Goal: Task Accomplishment & Management: Use online tool/utility

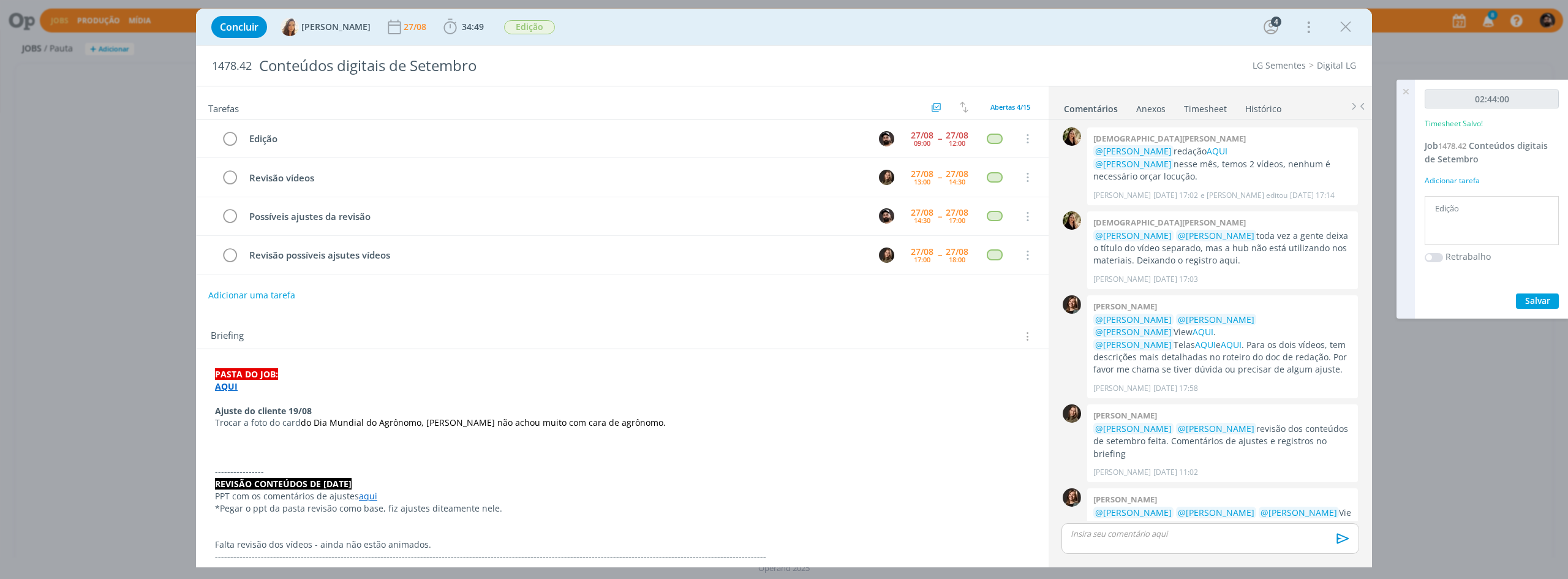
scroll to position [309, 0]
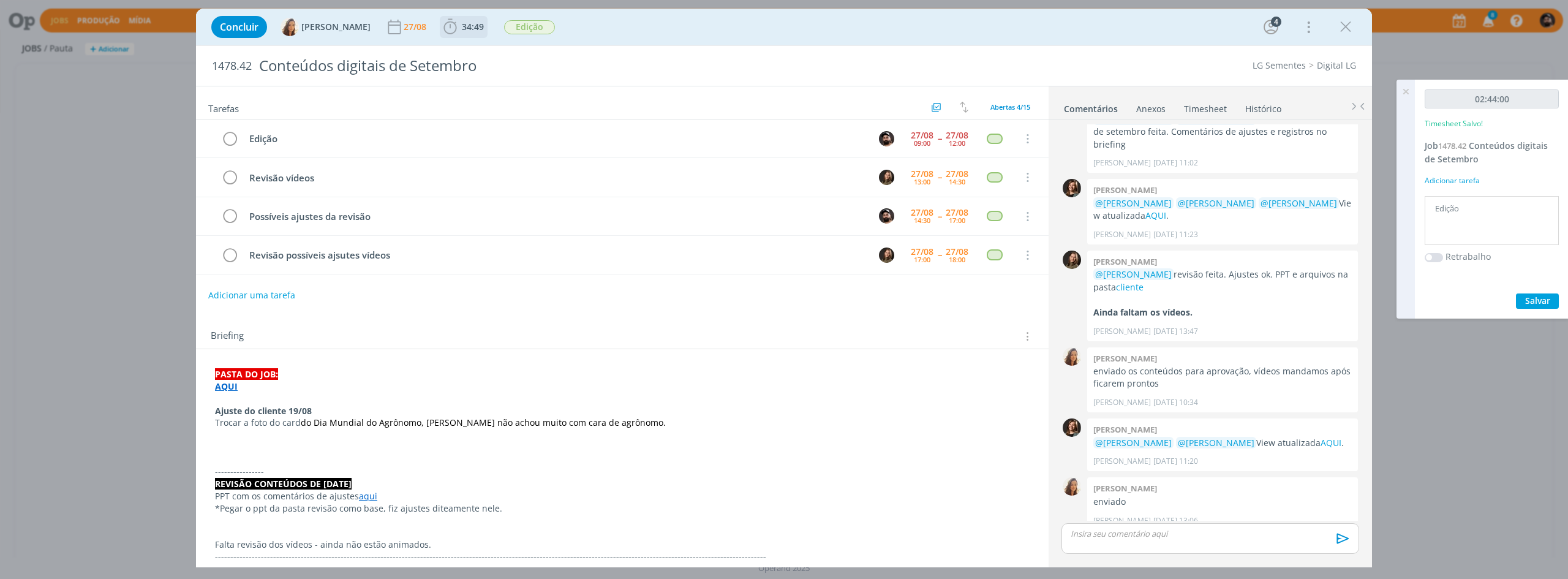
click at [447, 32] on icon "dialog" at bounding box center [450, 27] width 18 height 18
click at [460, 45] on div "Iniciar Apontar" at bounding box center [520, 54] width 158 height 30
click at [466, 51] on icon "dialog" at bounding box center [467, 53] width 22 height 16
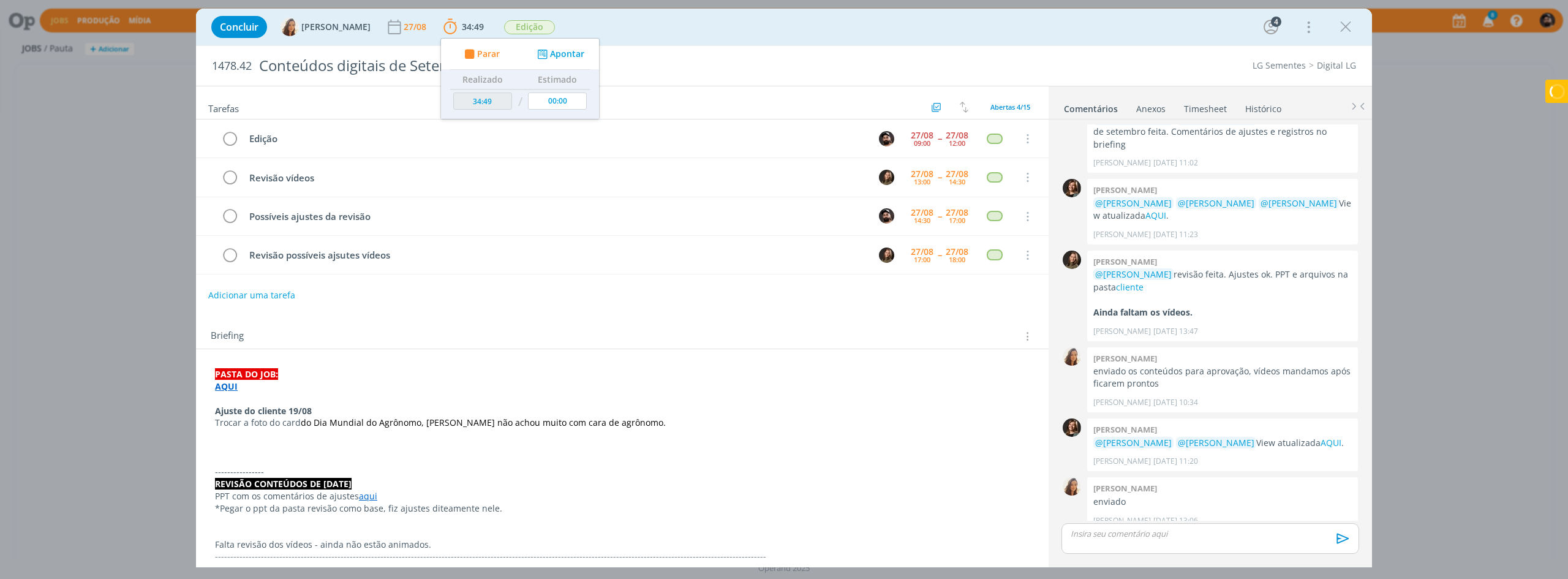
type input "37:33"
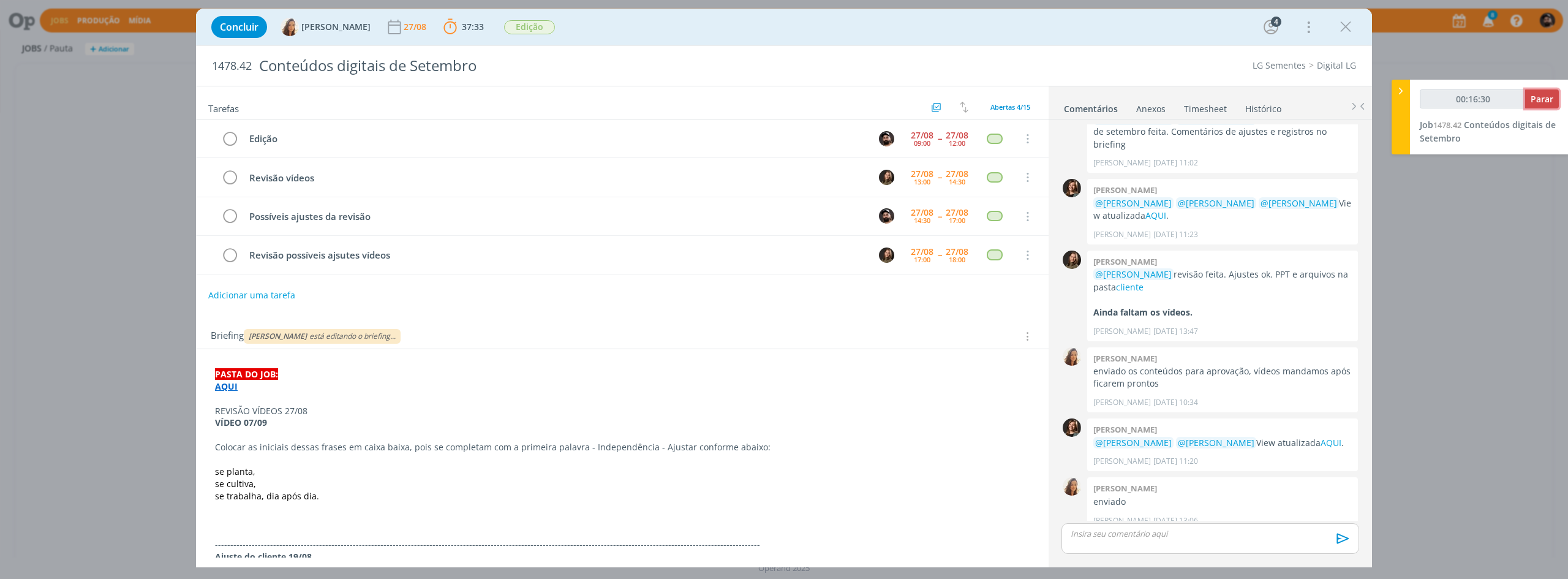
click at [1543, 93] on span "Parar" at bounding box center [1541, 99] width 23 height 11
type input "00:17:00"
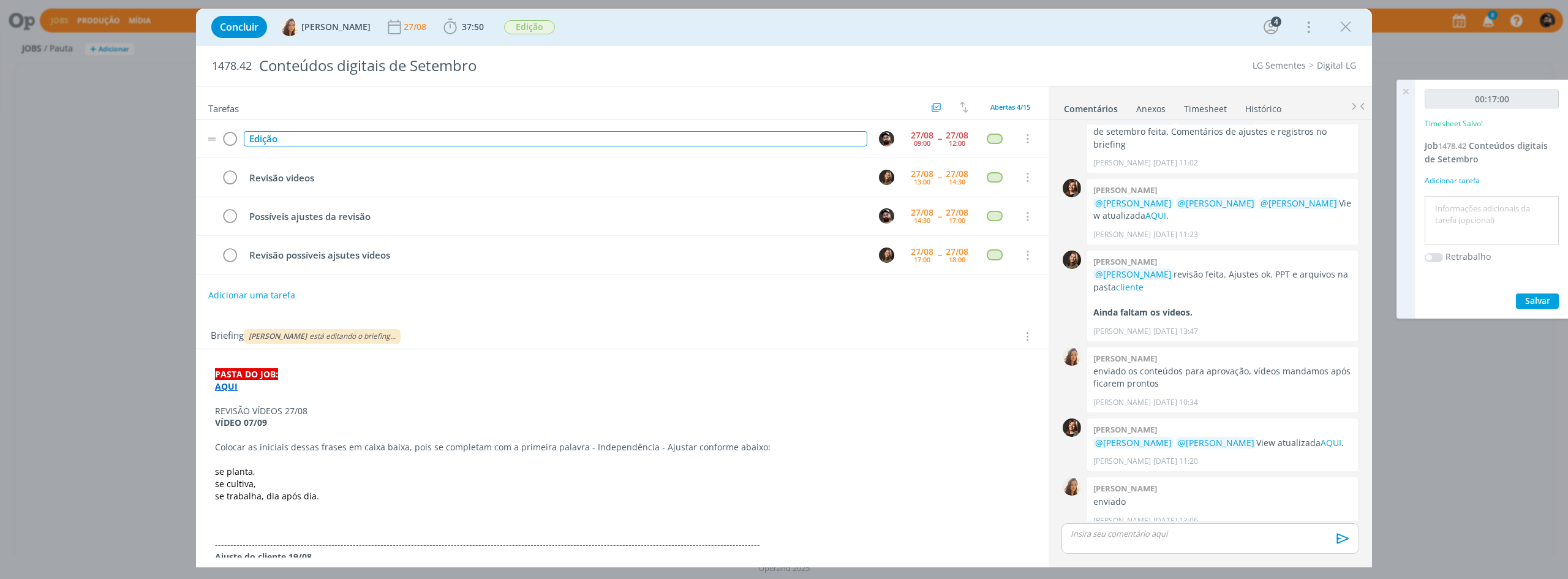
click at [328, 144] on div "Edição" at bounding box center [555, 139] width 624 height 15
click at [269, 139] on div "Edição" at bounding box center [555, 139] width 624 height 15
click at [270, 139] on div "Edição" at bounding box center [555, 139] width 624 height 15
copy div "Edição"
click at [1477, 223] on textarea at bounding box center [1491, 221] width 128 height 44
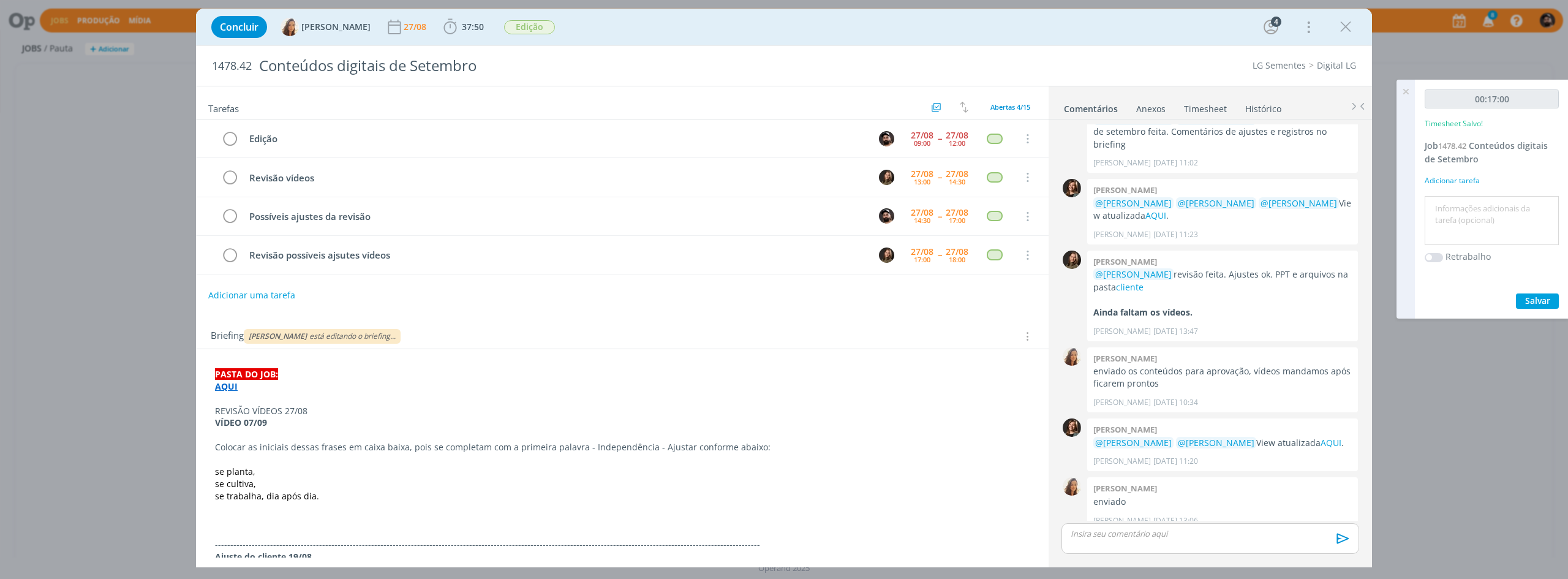
paste textarea "Edição"
type textarea "Edição"
click at [1537, 299] on span "Salvar" at bounding box center [1537, 300] width 25 height 11
click at [1406, 96] on icon at bounding box center [1405, 91] width 22 height 24
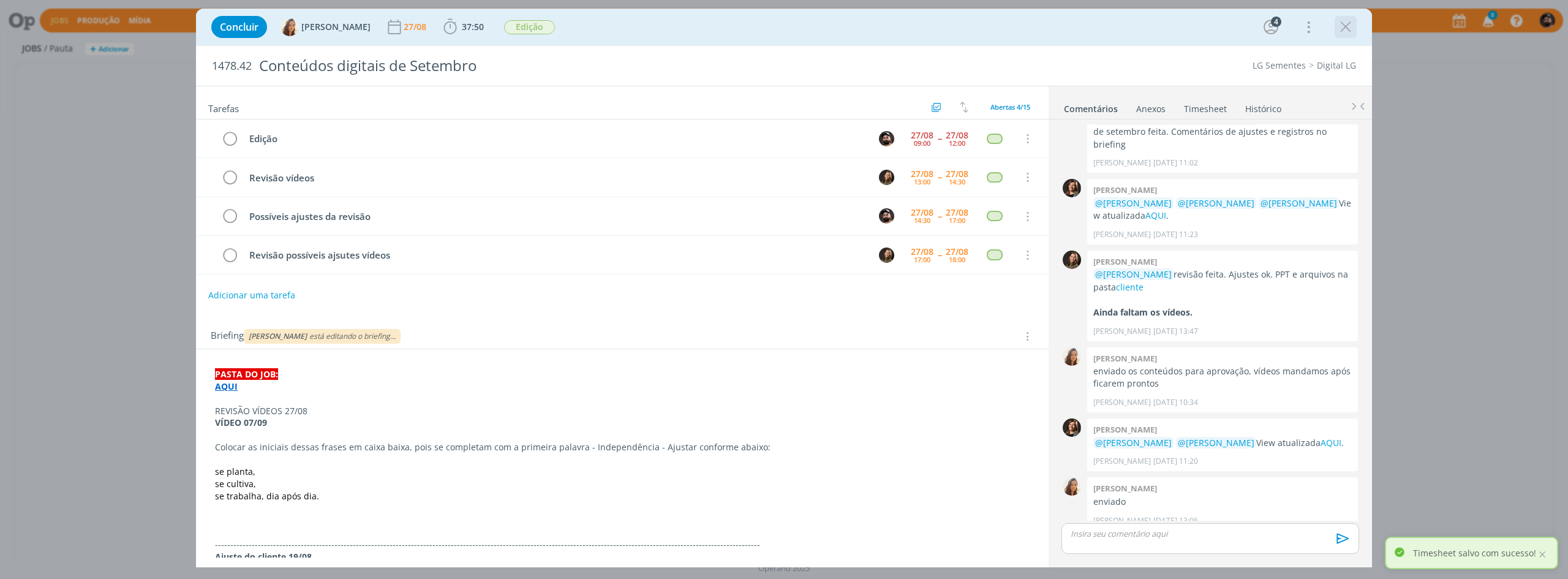
click at [1349, 21] on icon "dialog" at bounding box center [1345, 27] width 18 height 18
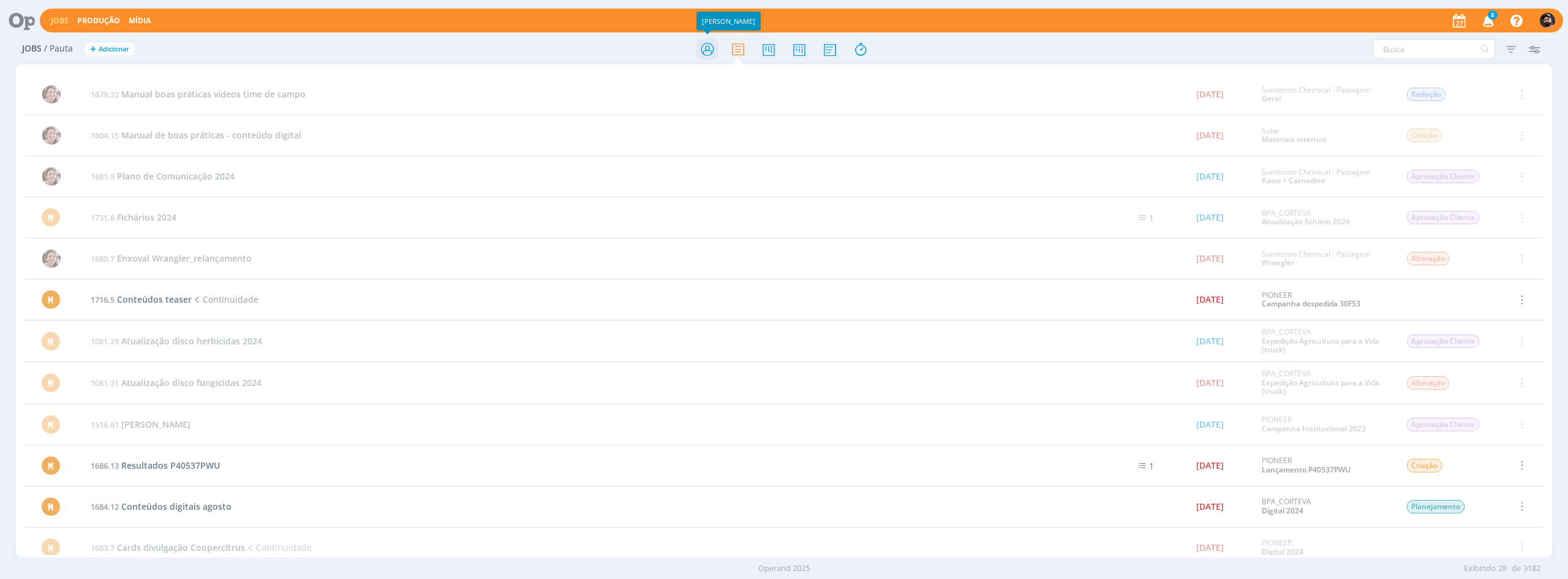
click at [710, 47] on icon at bounding box center [707, 48] width 22 height 24
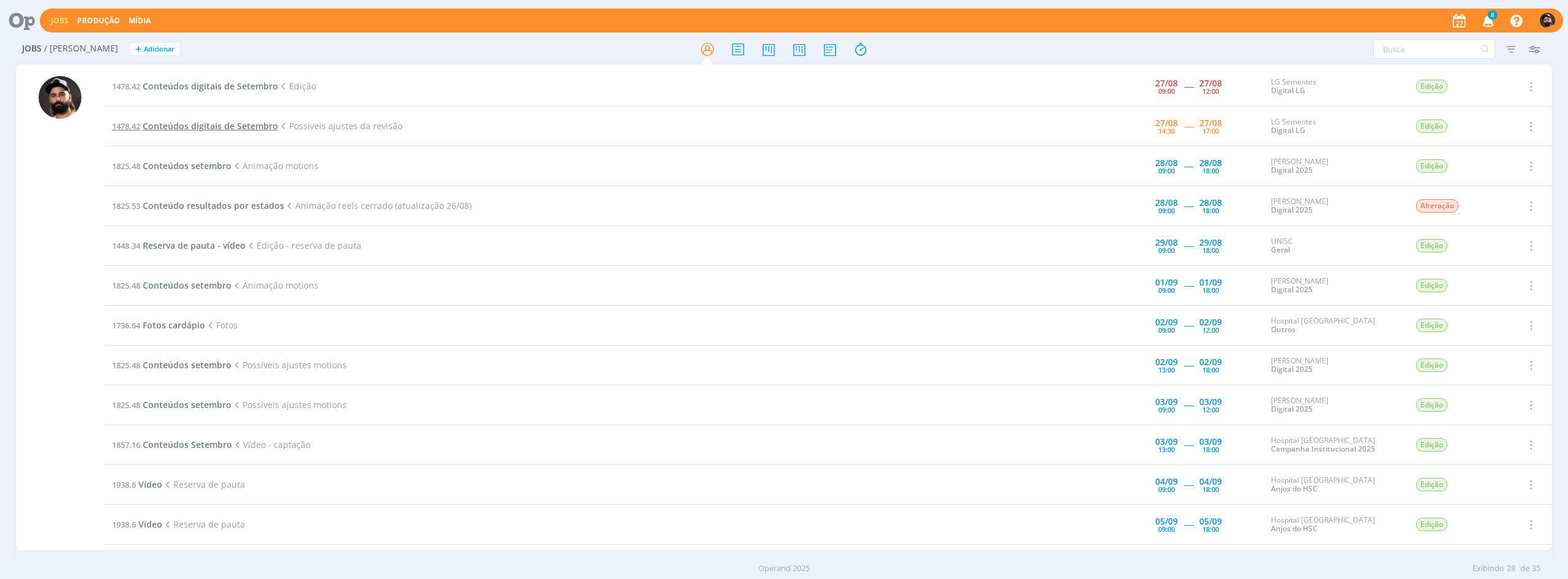
click at [231, 125] on span "Conteúdos digitais de Setembro" at bounding box center [210, 125] width 136 height 11
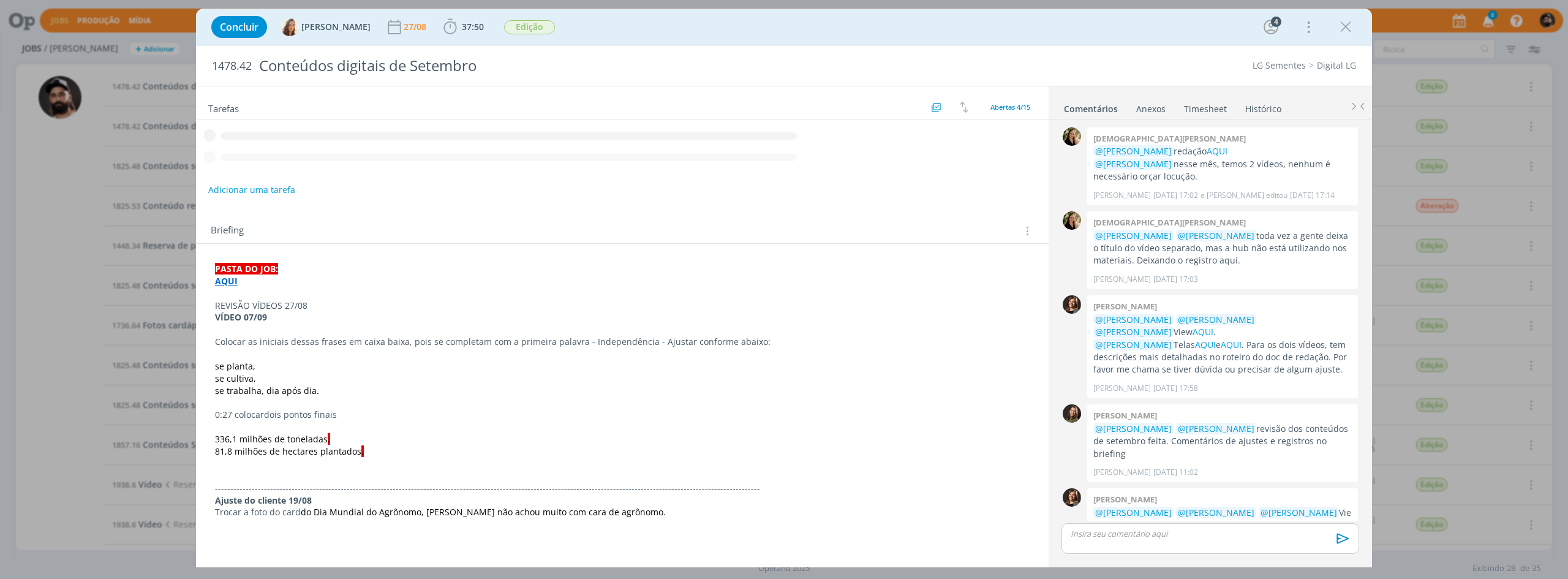
scroll to position [309, 0]
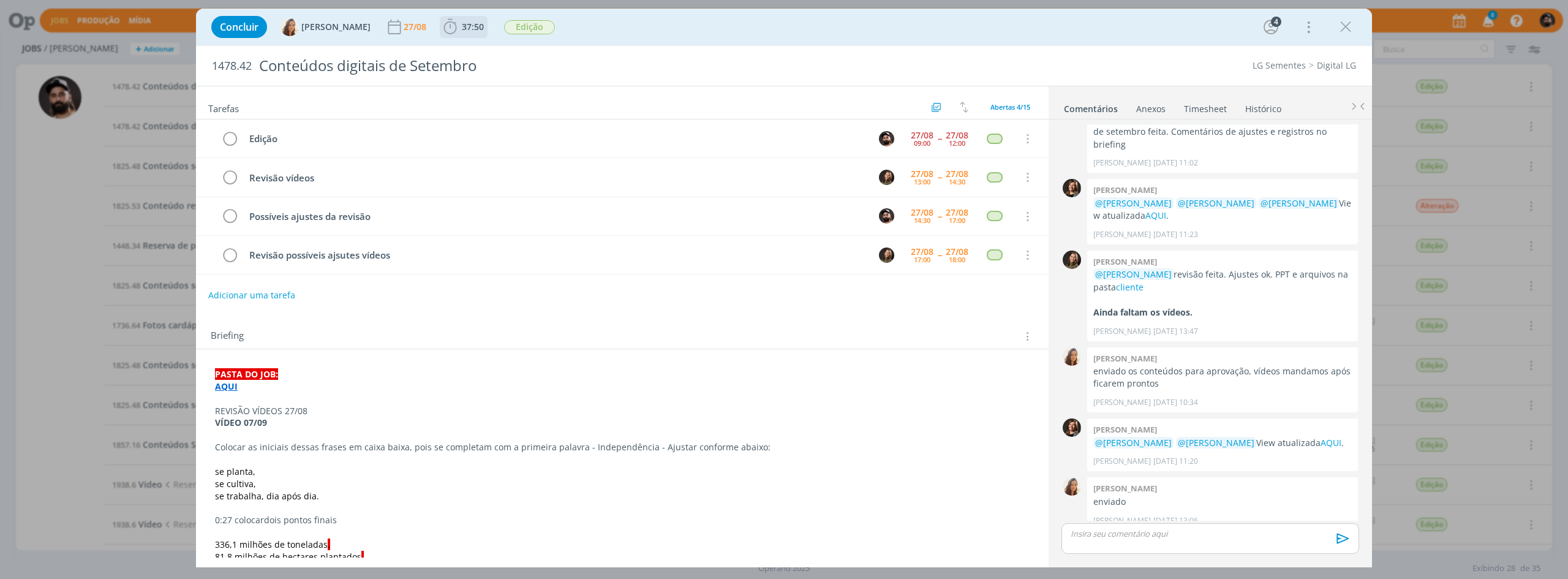
click at [461, 32] on span "37:50" at bounding box center [472, 27] width 22 height 11
click at [460, 60] on icon "dialog" at bounding box center [467, 53] width 22 height 16
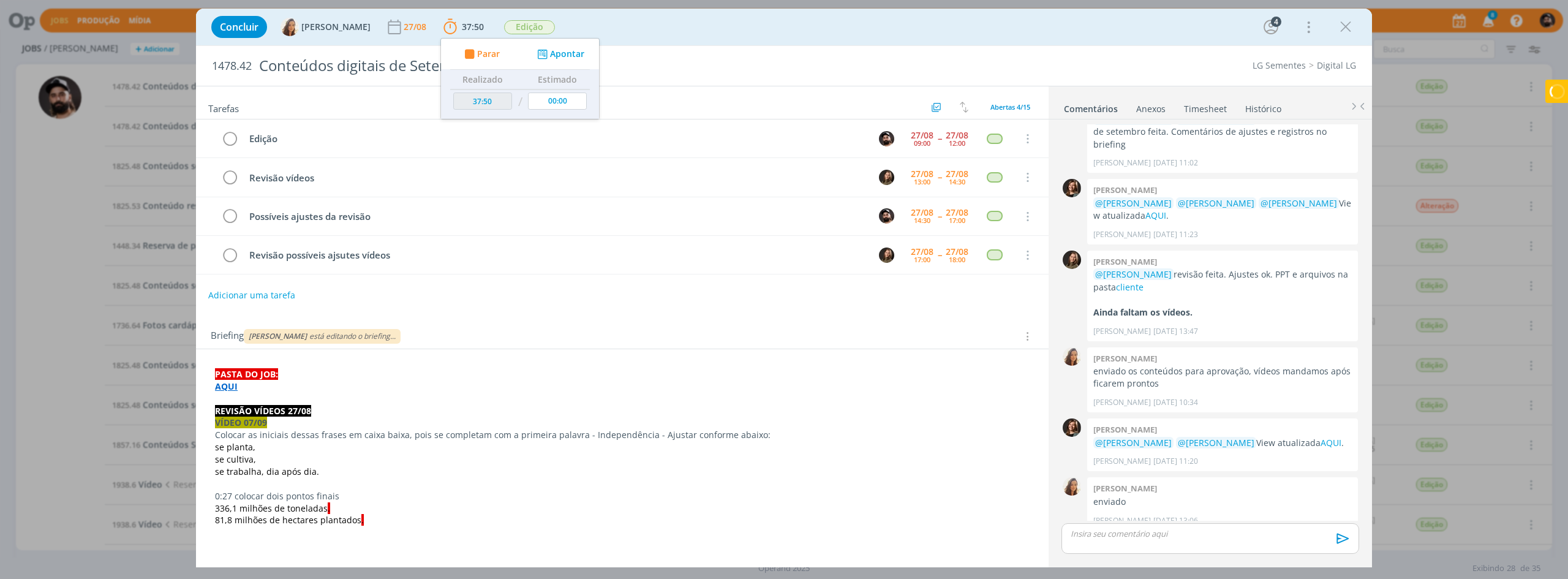
type input "38:04"
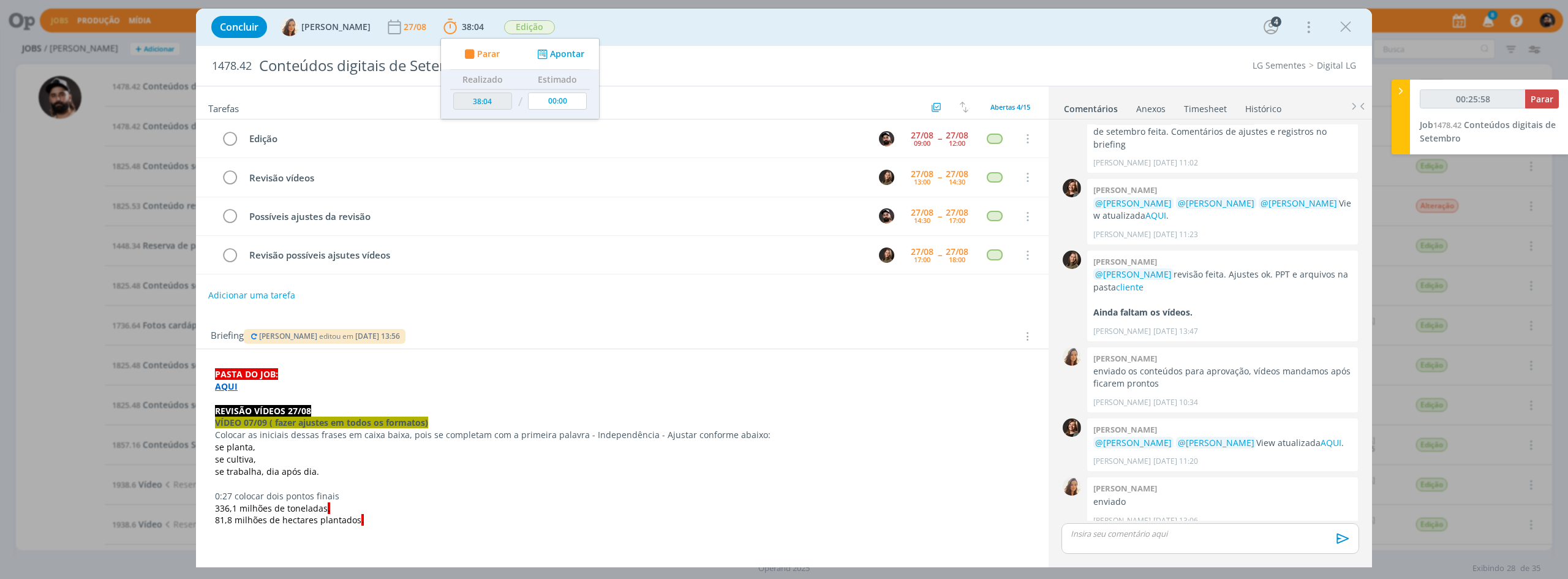
click at [233, 389] on strong "AQUI" at bounding box center [226, 386] width 23 height 11
type input "00:26:35"
click at [1528, 107] on button "Parar" at bounding box center [1540, 99] width 33 height 19
click at [1097, 526] on div "dialog" at bounding box center [1210, 538] width 298 height 30
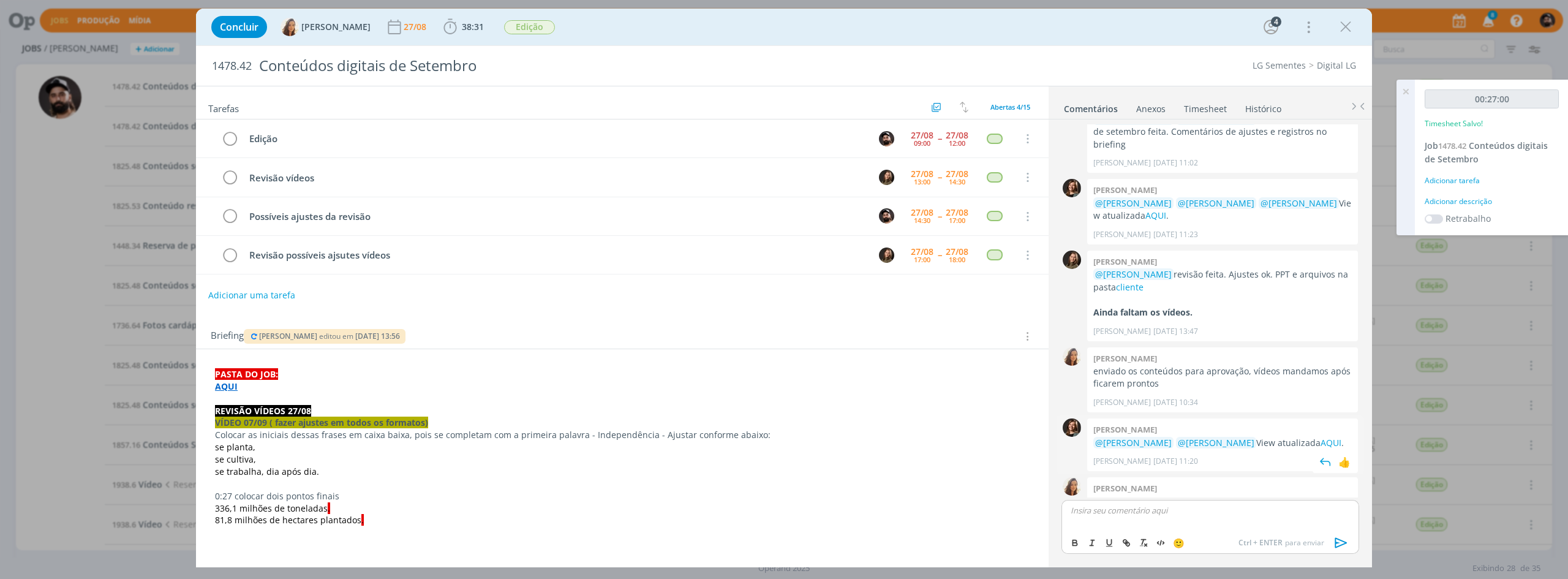
scroll to position [332, 0]
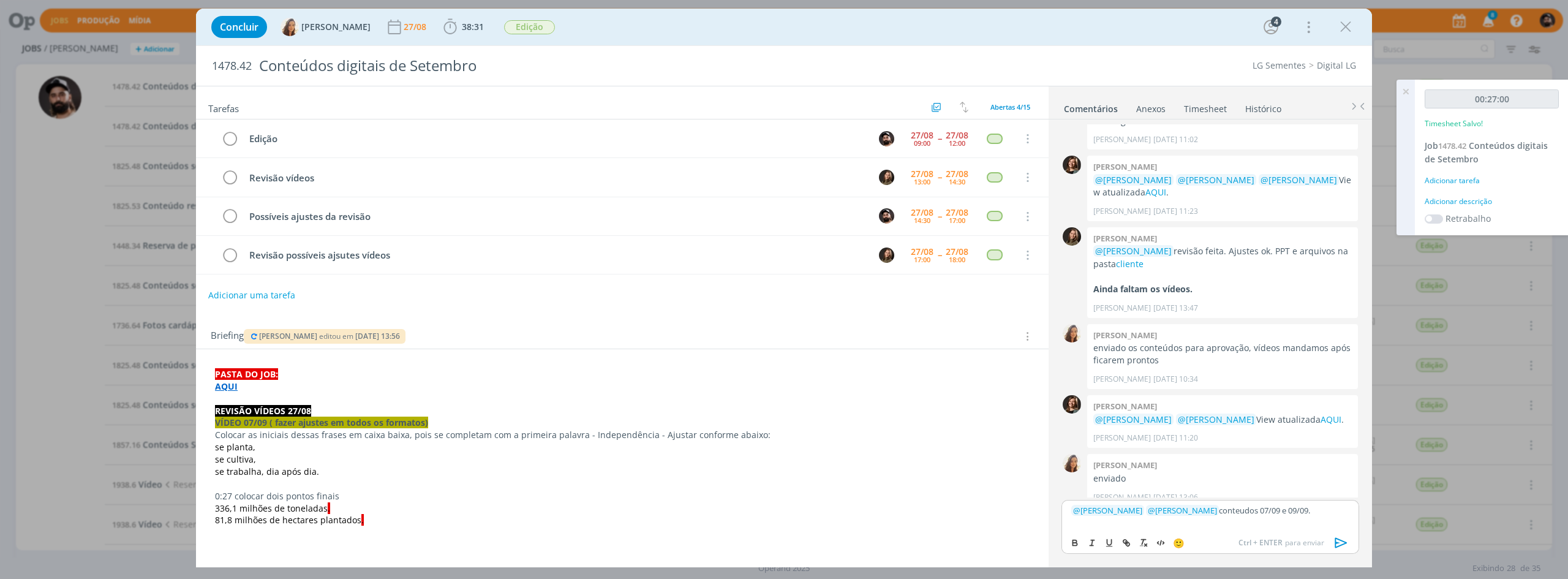
click at [1241, 512] on p "﻿ @ Vanessa Feron ﻿ ﻿ @ Julia Abich ﻿ conteudos 07/09 e 09/09." at bounding box center [1209, 511] width 278 height 11
drag, startPoint x: 1241, startPoint y: 512, endPoint x: 1258, endPoint y: 508, distance: 17.5
click at [1242, 512] on p "﻿ @ Vanessa Feron ﻿ ﻿ @ Julia Abich ﻿ conteudos 07/09 e 09/09." at bounding box center [1209, 511] width 278 height 11
click at [1252, 511] on p "﻿ @ Vanessa Feron ﻿ ﻿ @ Julia Abich ﻿ conteudos 07/09 e 09/09." at bounding box center [1209, 511] width 278 height 11
drag, startPoint x: 1272, startPoint y: 516, endPoint x: 1261, endPoint y: 521, distance: 12.1
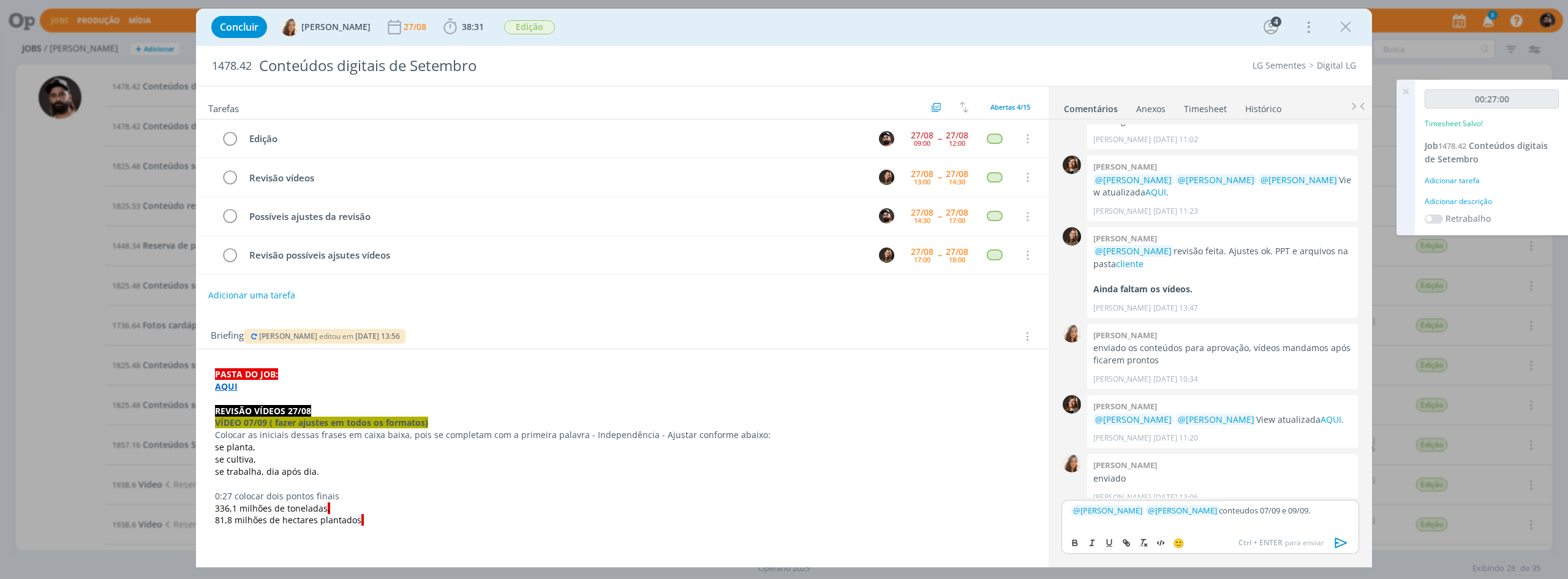
click at [1261, 521] on div "﻿ @ Vanessa Feron ﻿ ﻿ @ Julia Abich ﻿ conteudos 07/09 e 09/09." at bounding box center [1210, 514] width 298 height 30
click at [1076, 543] on icon "dialog" at bounding box center [1074, 544] width 5 height 3
click at [1123, 545] on icon "dialog" at bounding box center [1126, 542] width 9 height 9
paste input "https://sobeae.sharepoint.com/sites/SOBEAE/_layouts/15/stream.aspx?id=%2Fsites%…"
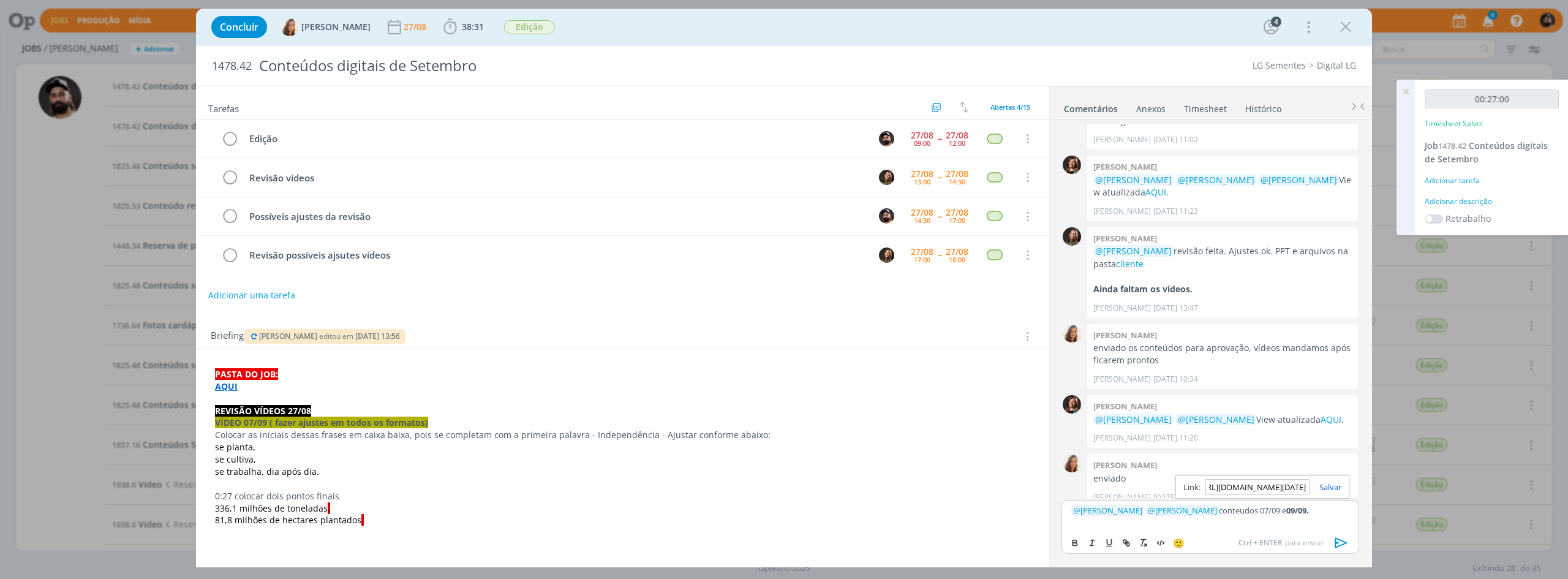
click at [1342, 485] on div "https://sobeae.sharepoint.com/sites/SOBEAE/_layouts/15/stream.aspx?id=%2Fsites%…" at bounding box center [1261, 487] width 174 height 24
click at [1338, 487] on link "dialog" at bounding box center [1325, 487] width 32 height 11
drag, startPoint x: 1251, startPoint y: 510, endPoint x: 1231, endPoint y: 518, distance: 21.5
click at [1231, 518] on div "﻿ @ Vanessa Feron ﻿ ﻿ @ Julia Abich ﻿ conteudos 07/09 e 09/09." at bounding box center [1210, 514] width 298 height 30
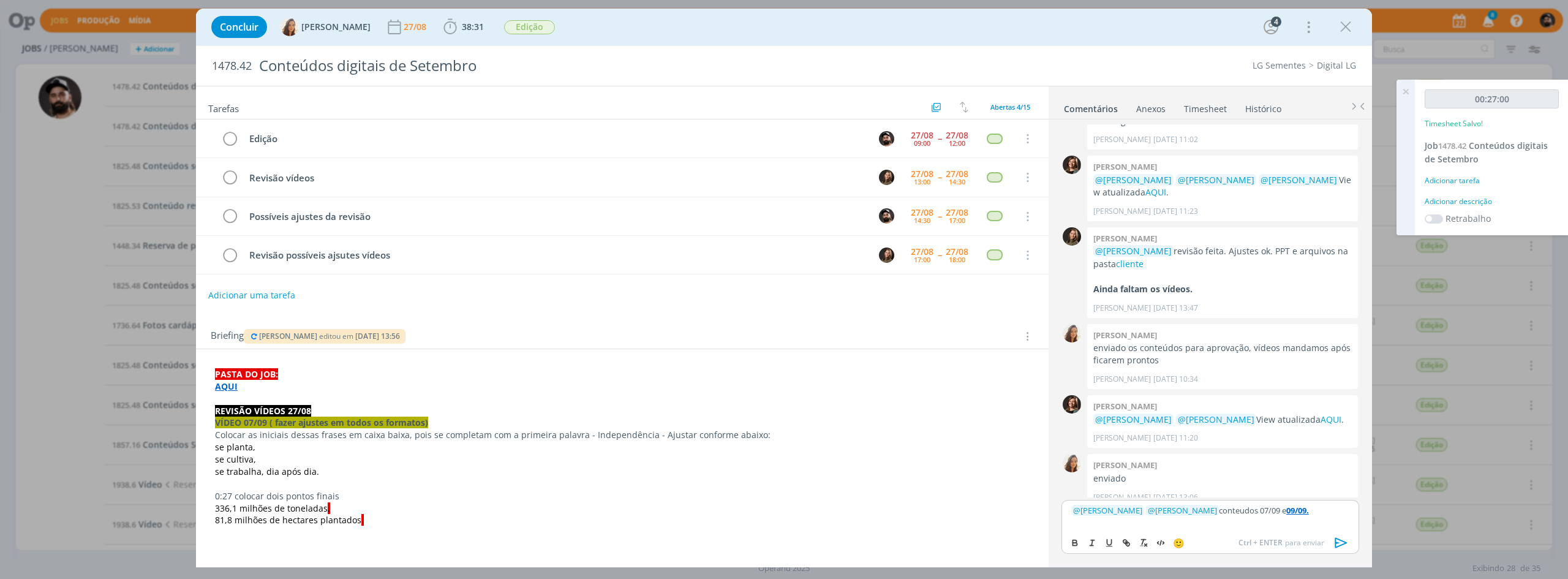
click at [1064, 538] on div "🙂 Ctrl + ENTER para enviar" at bounding box center [1210, 542] width 296 height 23
click at [1068, 538] on button "dialog" at bounding box center [1075, 542] width 17 height 14
click at [1130, 543] on icon "dialog" at bounding box center [1126, 542] width 9 height 9
paste input "https://sobeae.sharepoint.com/sites/SOBEAE/_layouts/15/stream.aspx?id=%2Fsites%…"
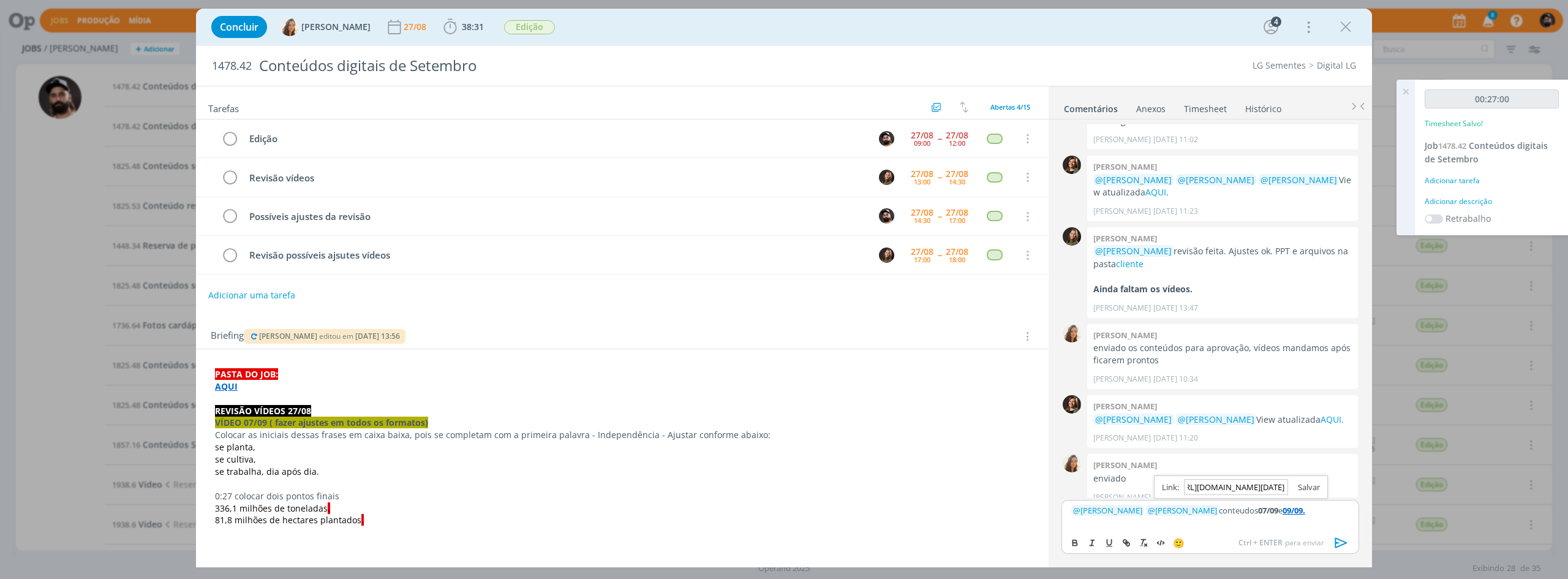
type input "https://sobeae.sharepoint.com/sites/SOBEAE/_layouts/15/stream.aspx?id=%2Fsites%…"
click at [1309, 489] on link "dialog" at bounding box center [1304, 487] width 32 height 11
click at [1316, 518] on div "﻿ @ Vanessa Feron ﻿ ﻿ @ Julia Abich ﻿ conteudos 07/09 e 09/09." at bounding box center [1210, 514] width 298 height 30
click at [1337, 544] on icon "dialog" at bounding box center [1340, 542] width 18 height 18
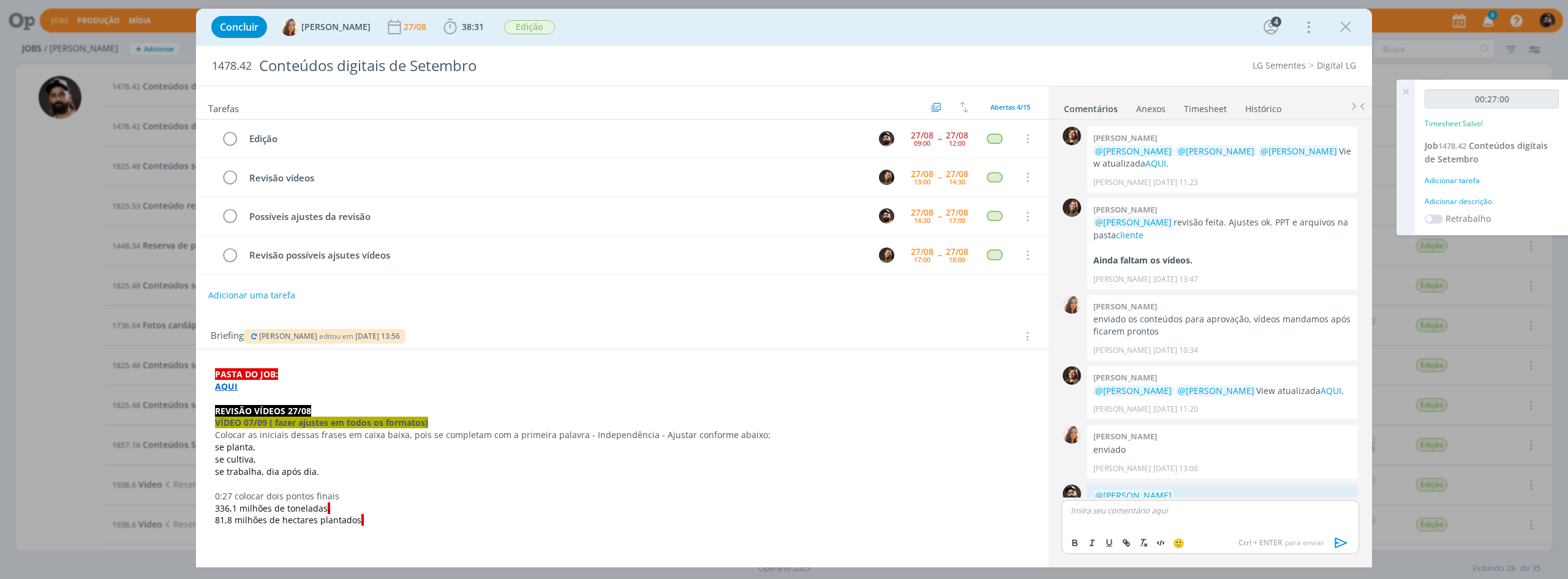
scroll to position [379, 0]
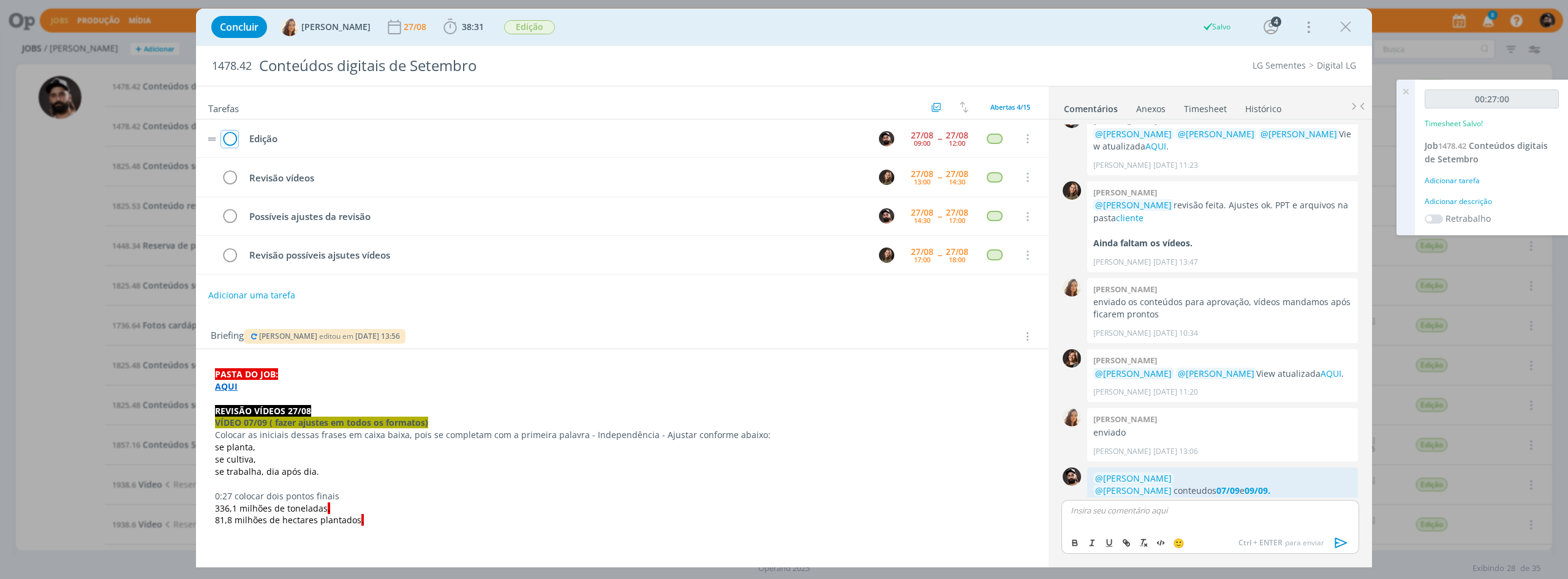
click at [228, 143] on icon "dialog" at bounding box center [230, 139] width 17 height 18
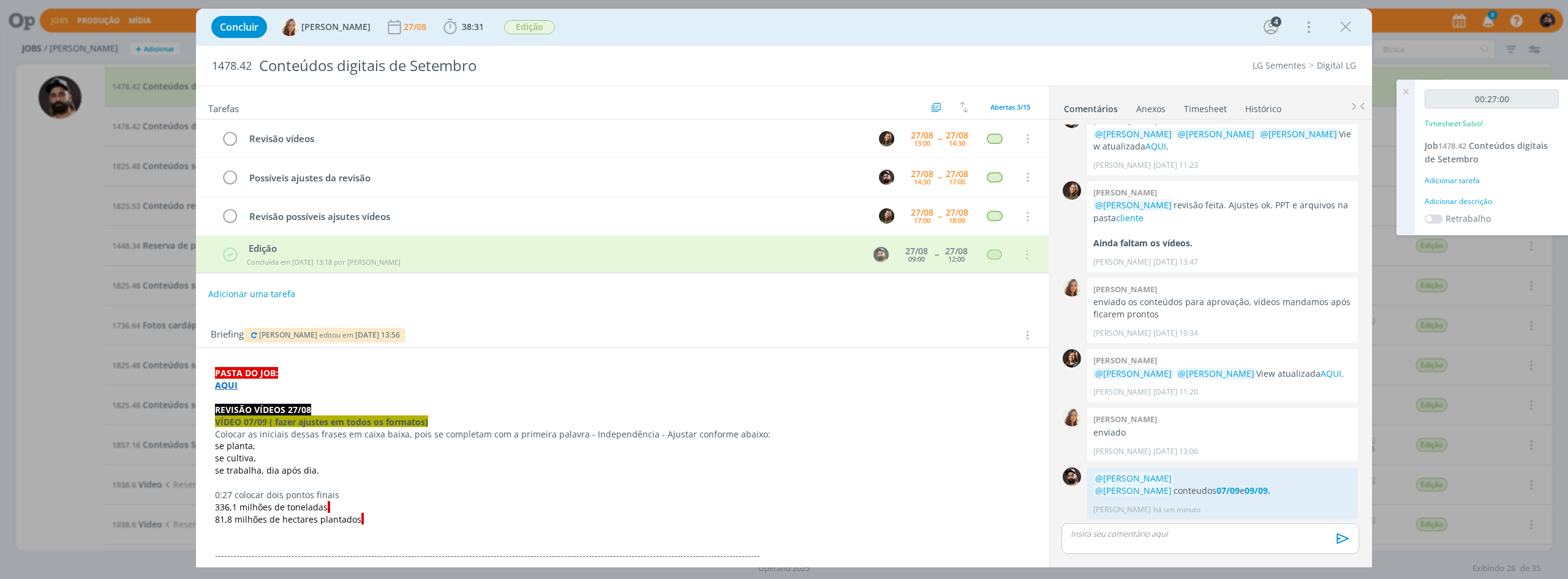
scroll to position [355, 0]
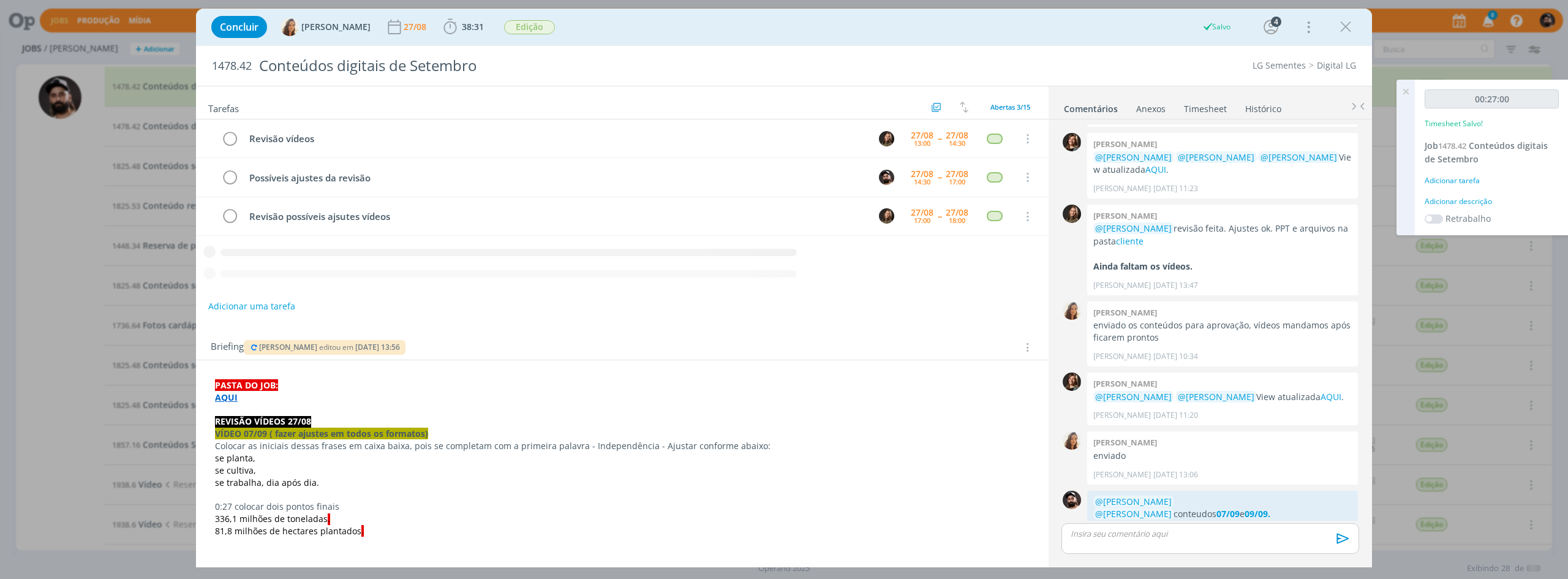
click at [1349, 26] on icon "dialog" at bounding box center [1345, 27] width 18 height 18
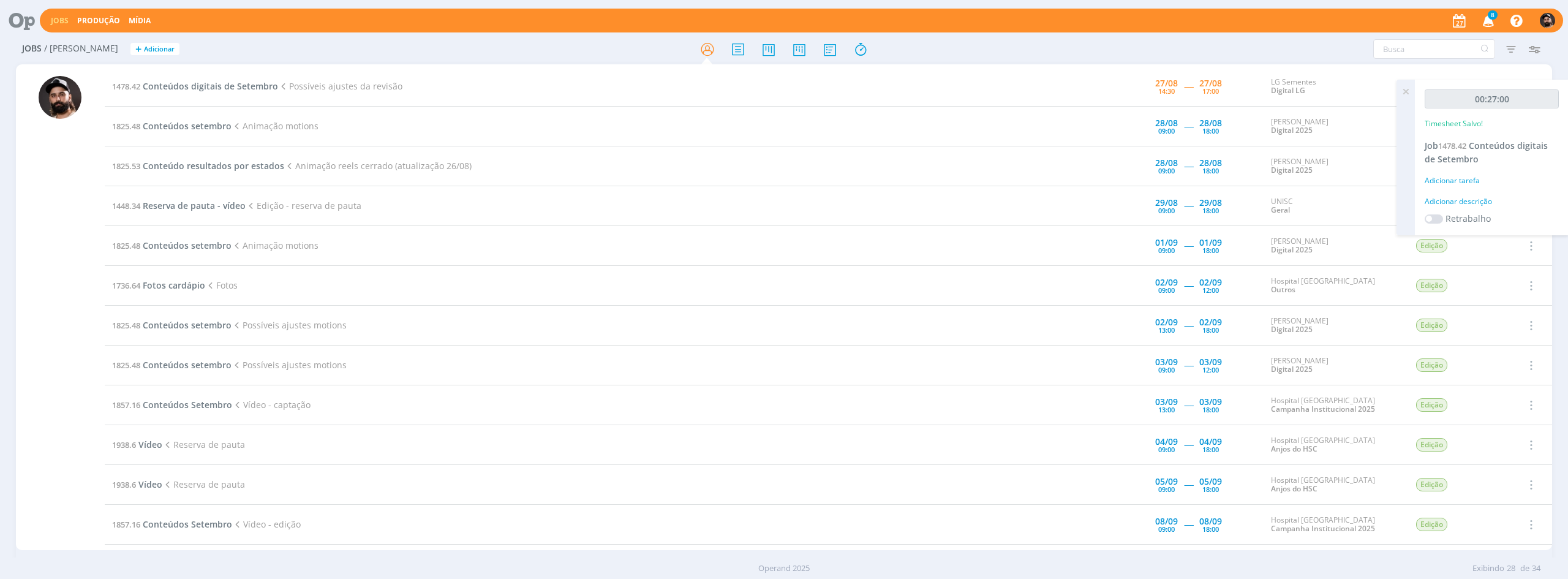
click at [1406, 89] on div at bounding box center [784, 290] width 1568 height 579
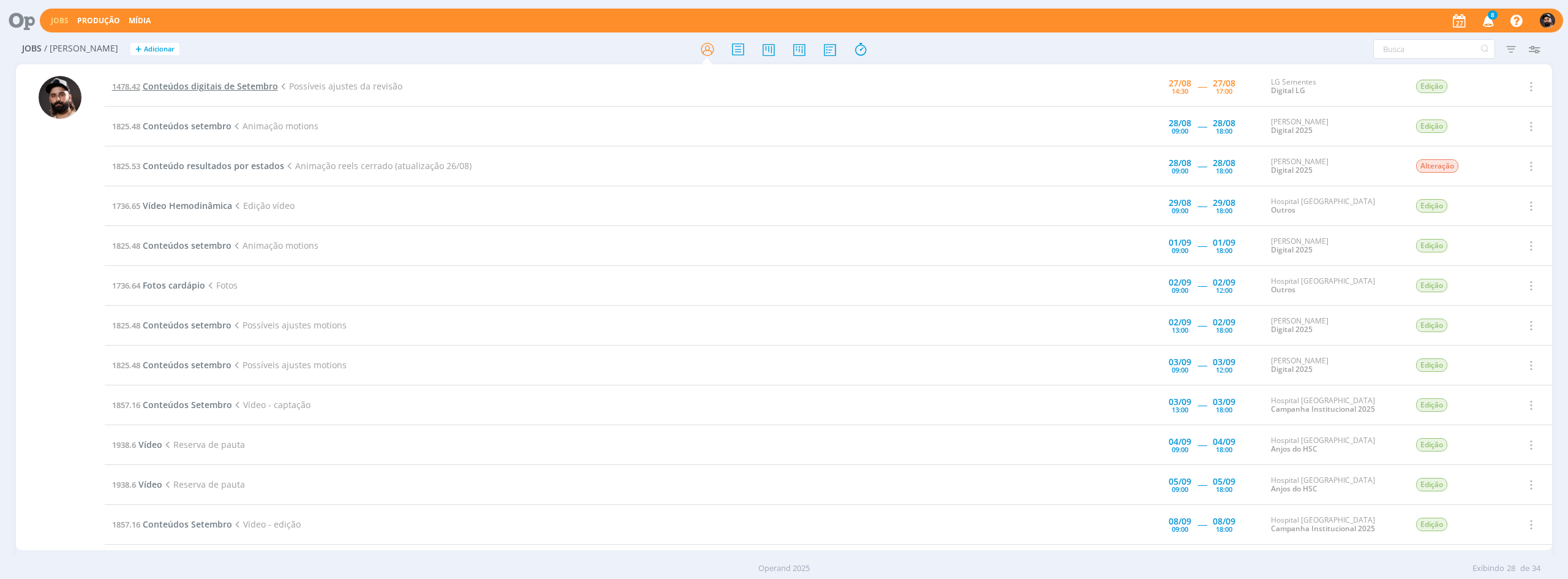
click at [273, 87] on span "Conteúdos digitais de Setembro" at bounding box center [210, 86] width 136 height 11
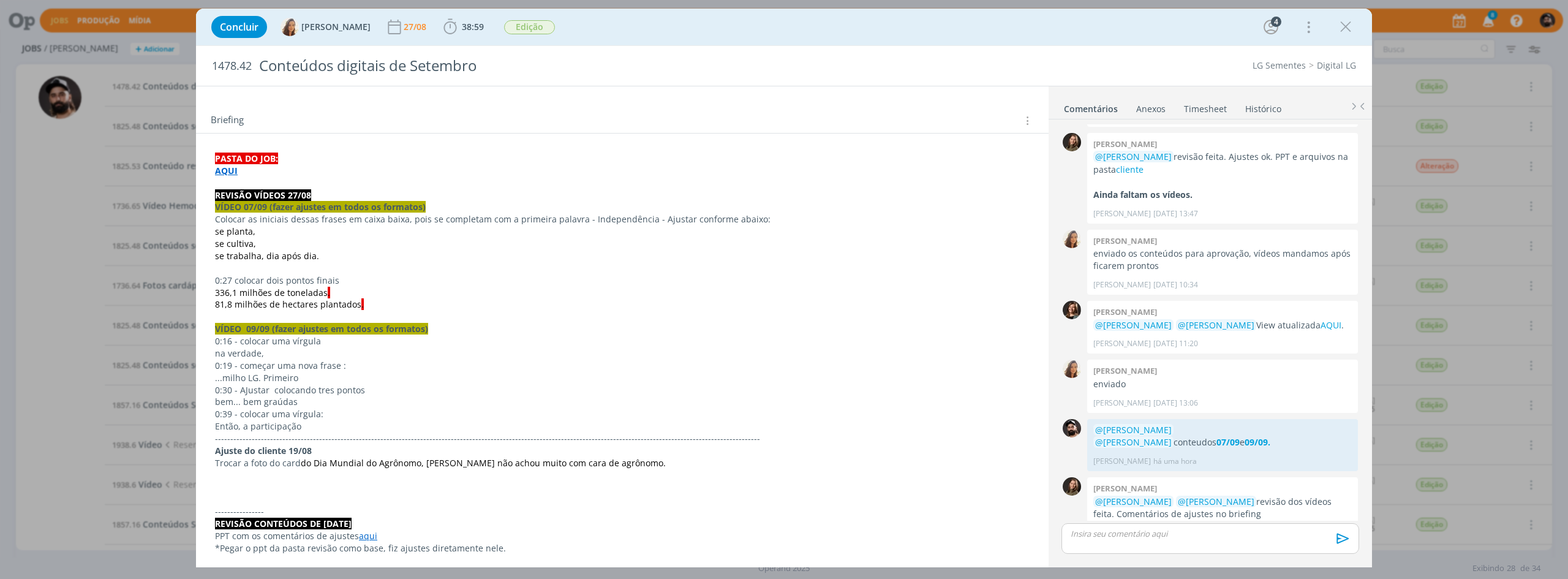
scroll to position [122, 0]
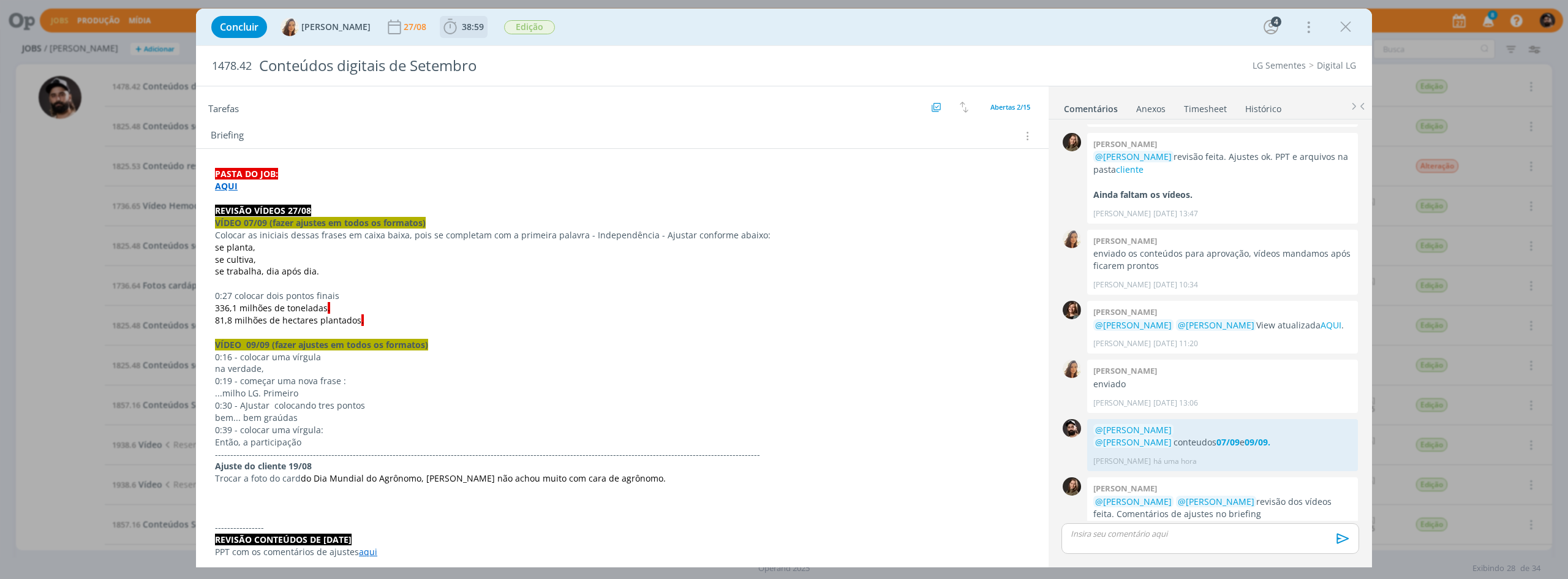
click at [449, 30] on icon "dialog" at bounding box center [450, 27] width 18 height 18
click at [492, 54] on span "Iniciar" at bounding box center [491, 53] width 26 height 9
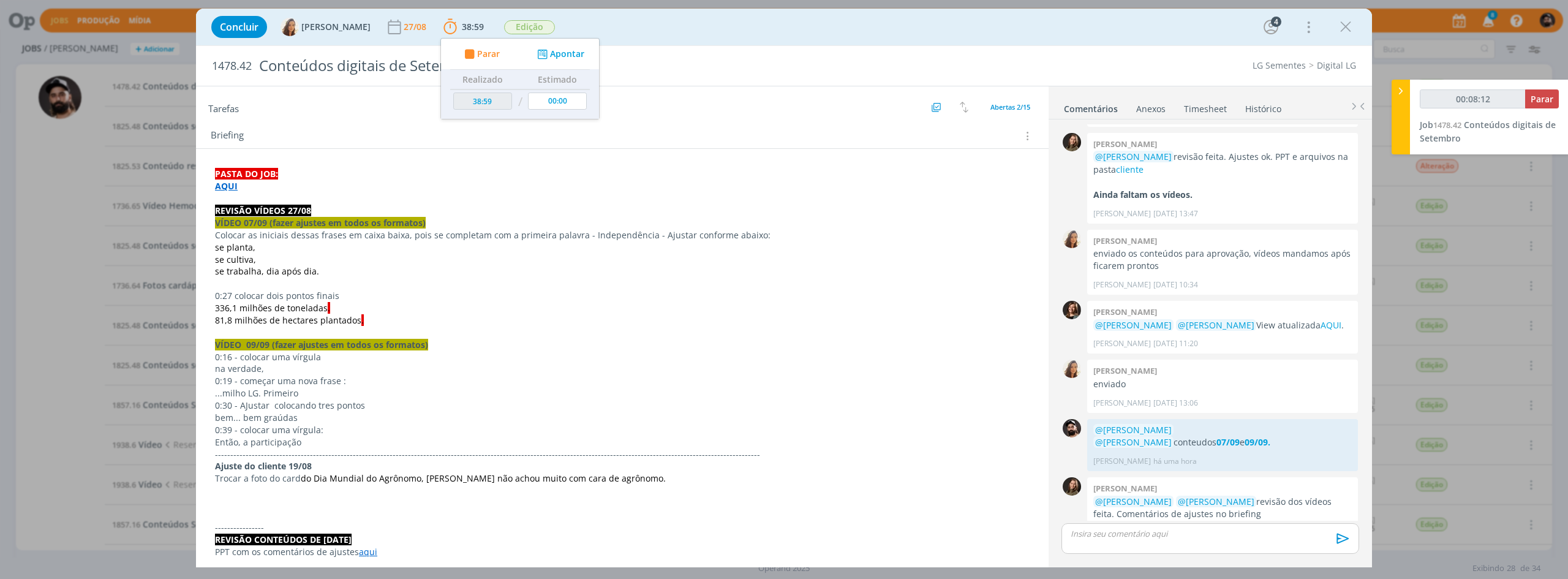
type input "00:08:13"
click at [1123, 535] on p "dialog" at bounding box center [1209, 533] width 278 height 11
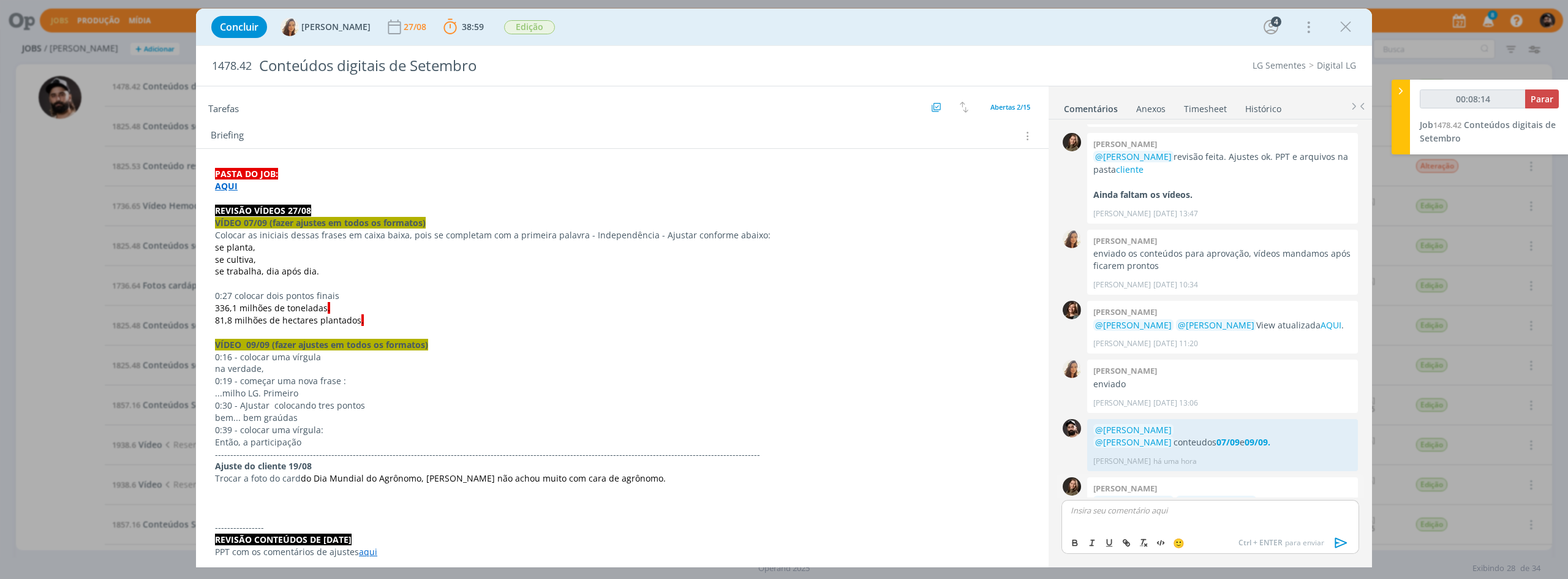
scroll to position [450, 0]
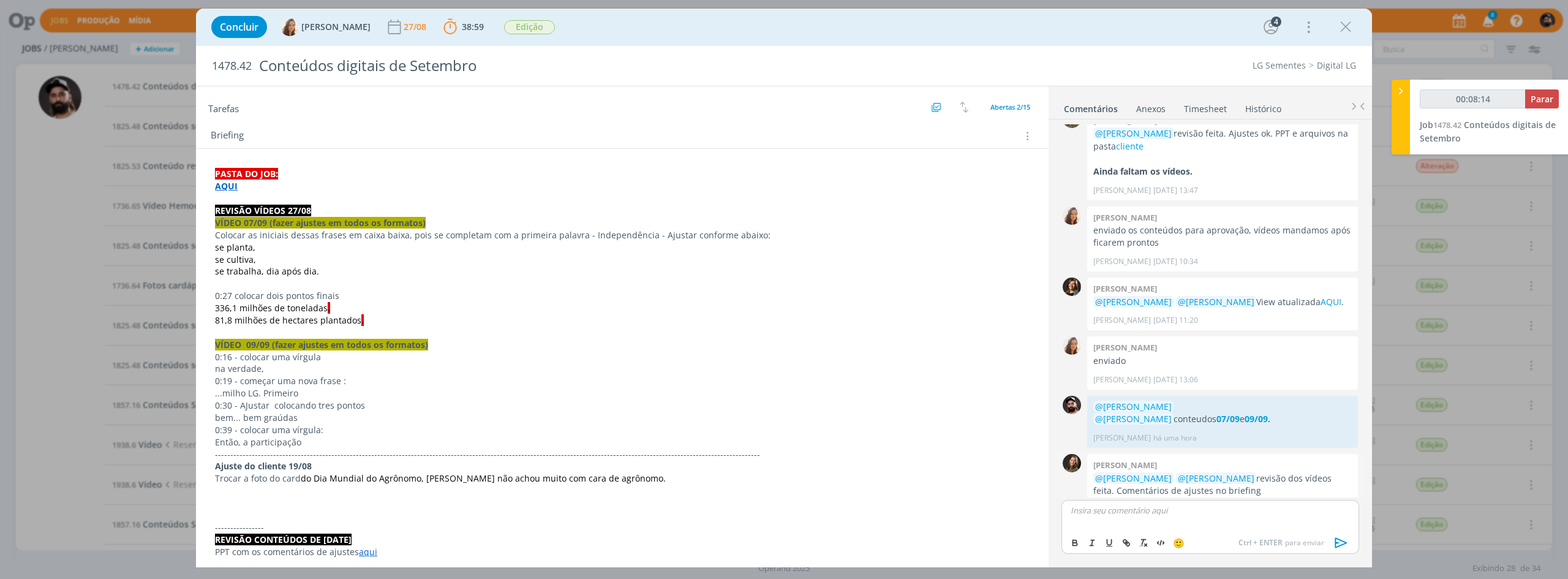
type input "00:08:15"
drag, startPoint x: 1209, startPoint y: 515, endPoint x: 1191, endPoint y: 532, distance: 24.8
click at [1191, 532] on div "﻿ @ [PERSON_NAME] ﻿ ﻿ @ [PERSON_NAME] ﻿ 07/09 e 09/09 ajustados. 🙂 Ctrl + ENTER…" at bounding box center [1210, 526] width 298 height 54
type input "00:08:31"
click at [1069, 549] on button "dialog" at bounding box center [1075, 542] width 17 height 14
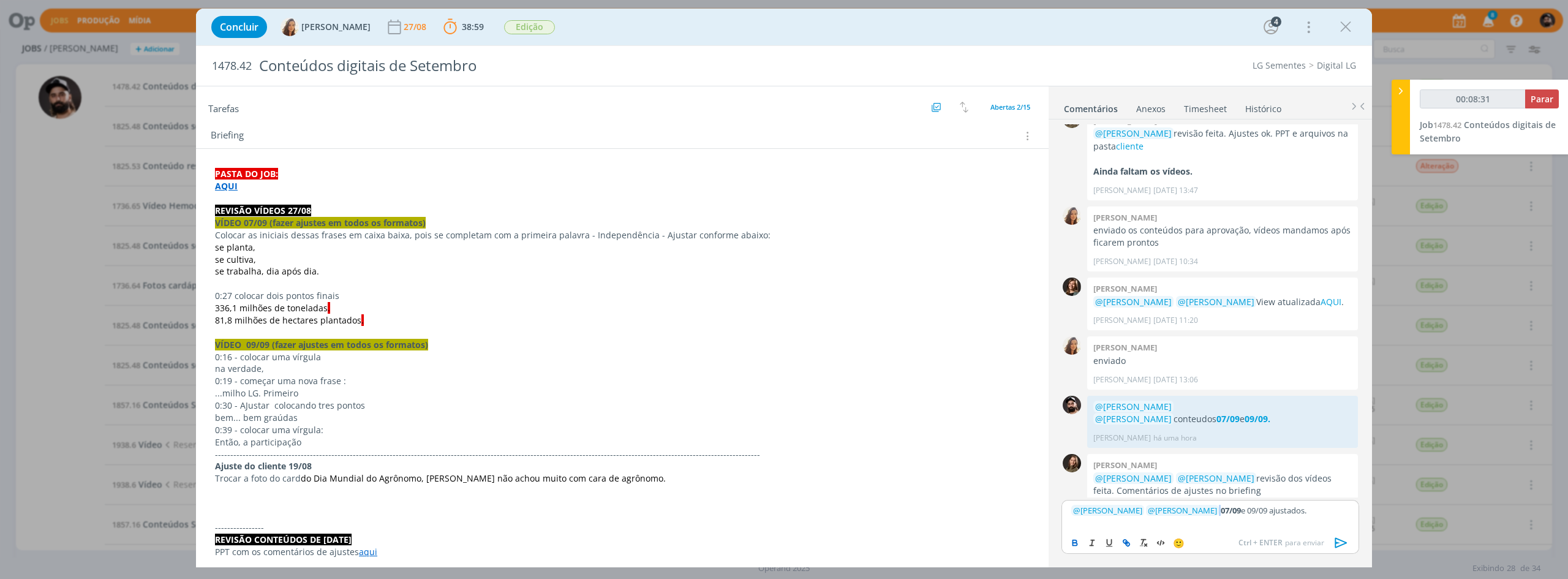
click at [1125, 540] on icon "dialog" at bounding box center [1126, 542] width 9 height 9
paste input "[URL][DOMAIN_NAME][DATE]"
type input "[URL][DOMAIN_NAME][DATE]"
type input "00:08:32"
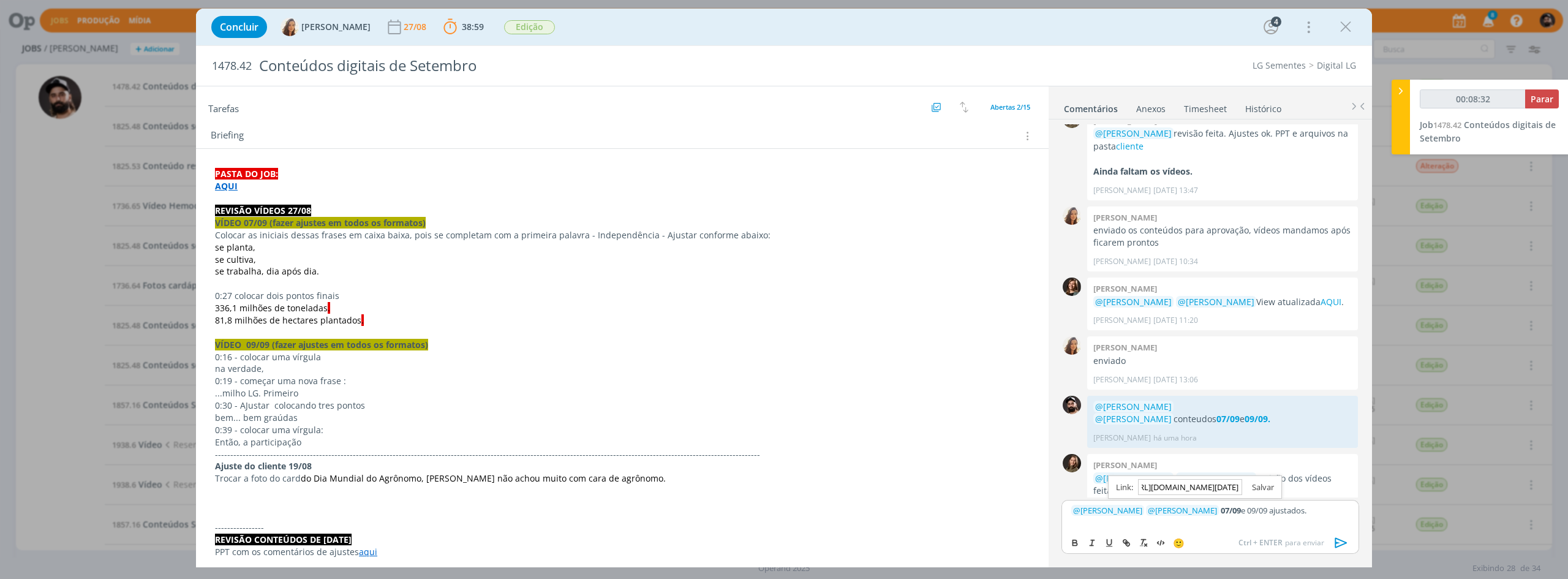
type input "[URL][DOMAIN_NAME][DATE]"
click at [1270, 492] on link "dialog" at bounding box center [1258, 487] width 32 height 11
drag, startPoint x: 322, startPoint y: 419, endPoint x: 229, endPoint y: 415, distance: 93.1
click at [217, 420] on p "bem... bem graúdas" at bounding box center [622, 418] width 814 height 12
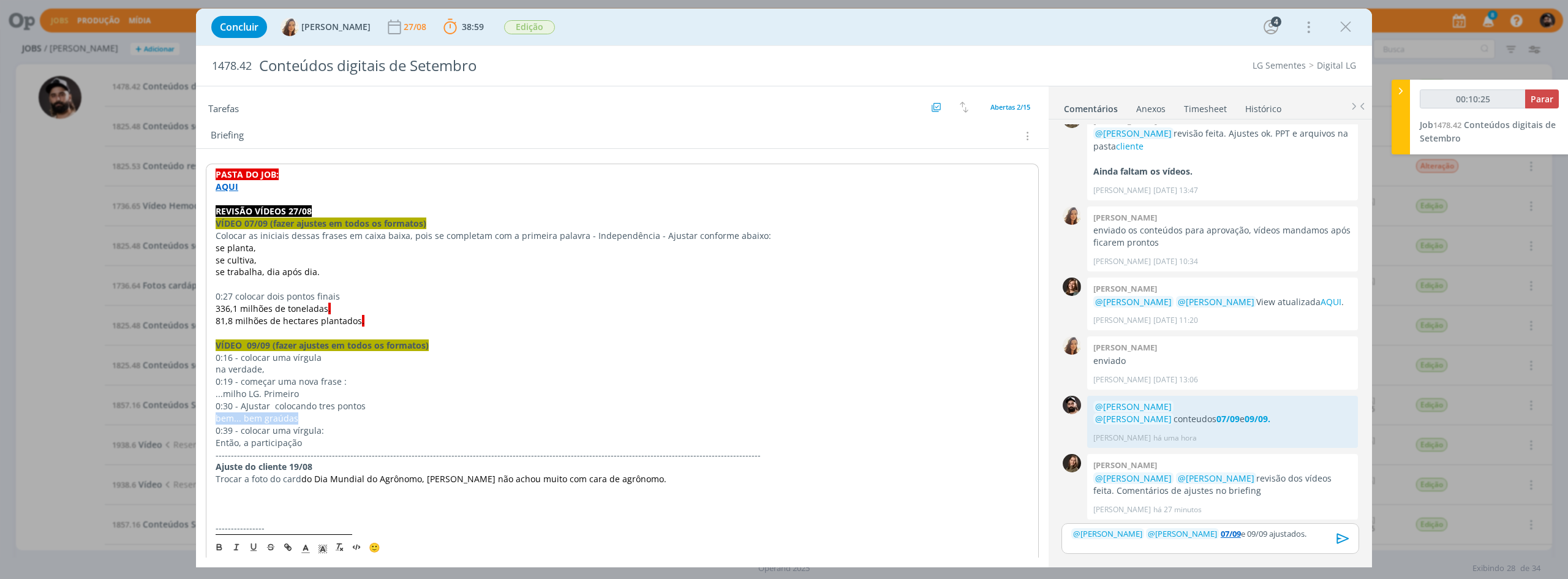
scroll to position [427, 0]
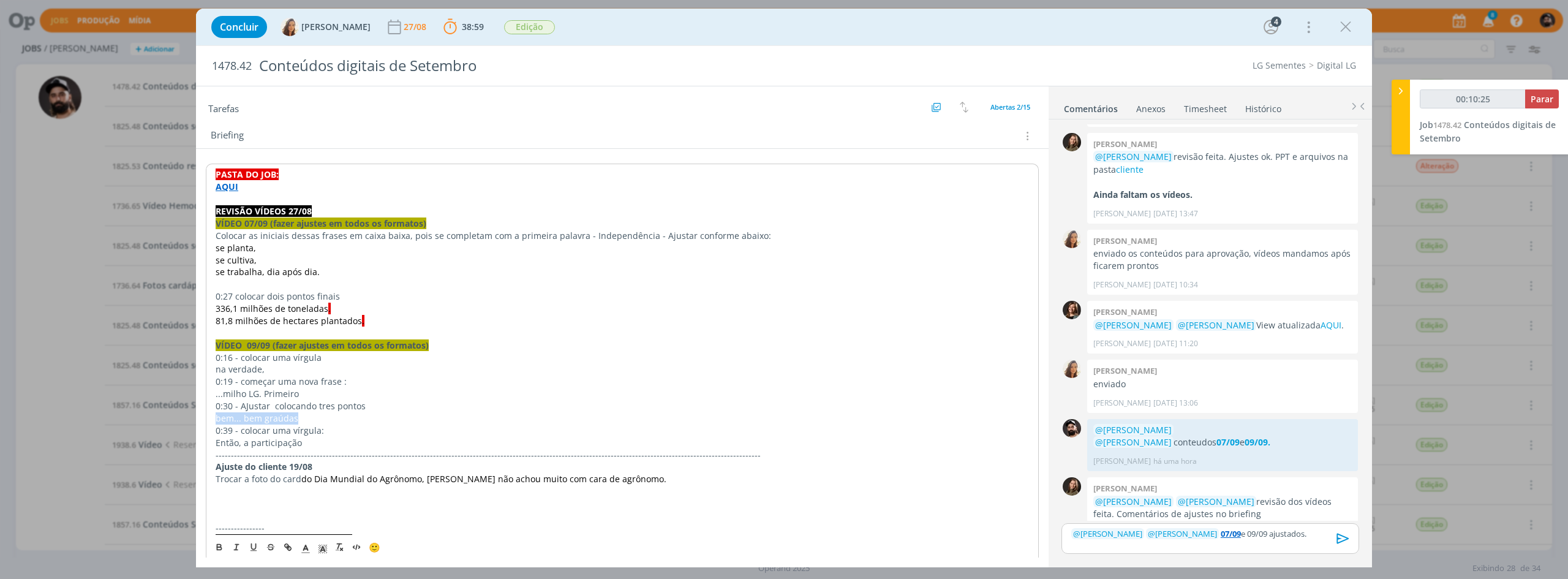
copy p "bem... bem graúdas"
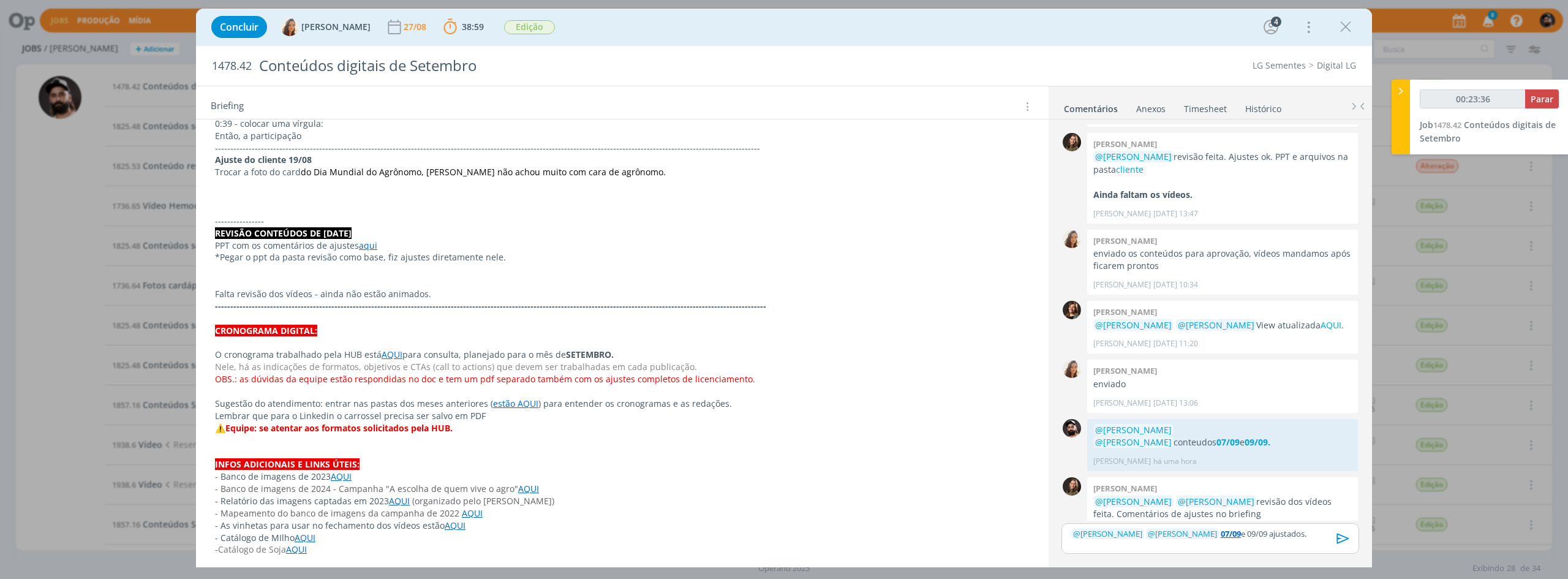
scroll to position [245, 0]
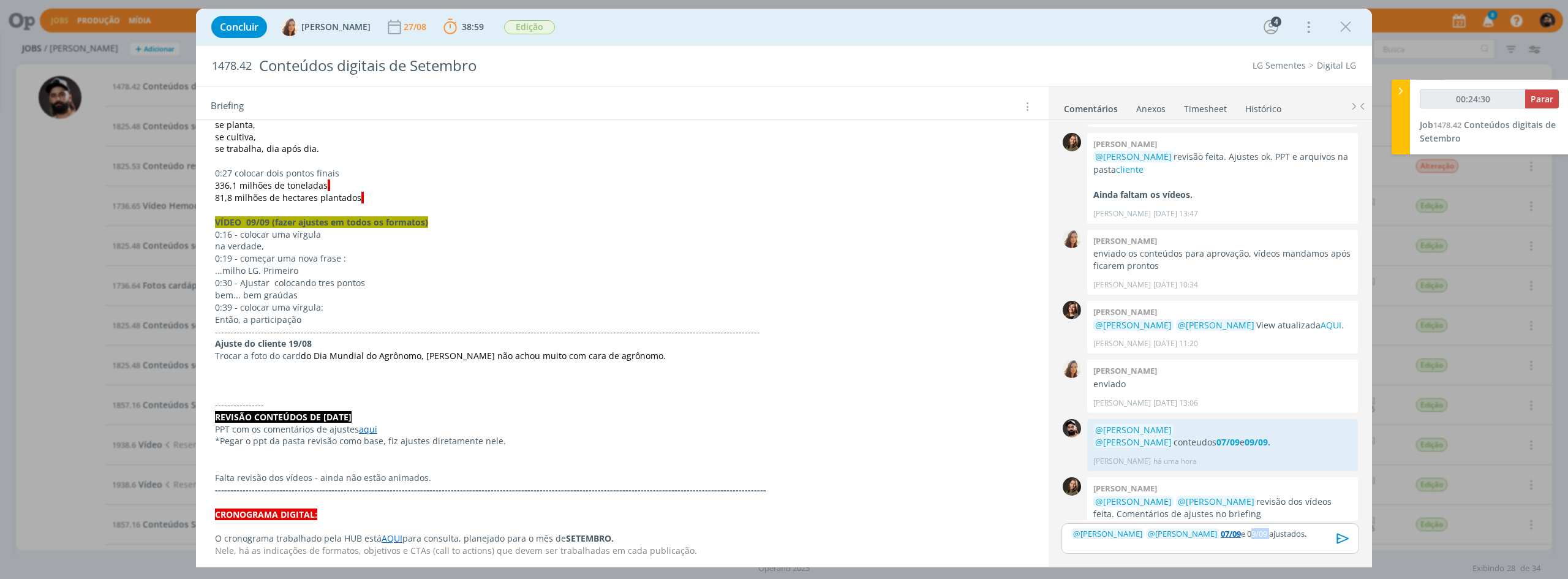
drag, startPoint x: 1241, startPoint y: 535, endPoint x: 1220, endPoint y: 543, distance: 22.5
click at [1220, 543] on div "﻿ @ [PERSON_NAME] ﻿ ﻿ @ [PERSON_NAME] ﻿ 07/09 e 09/09 ajustados." at bounding box center [1210, 538] width 298 height 30
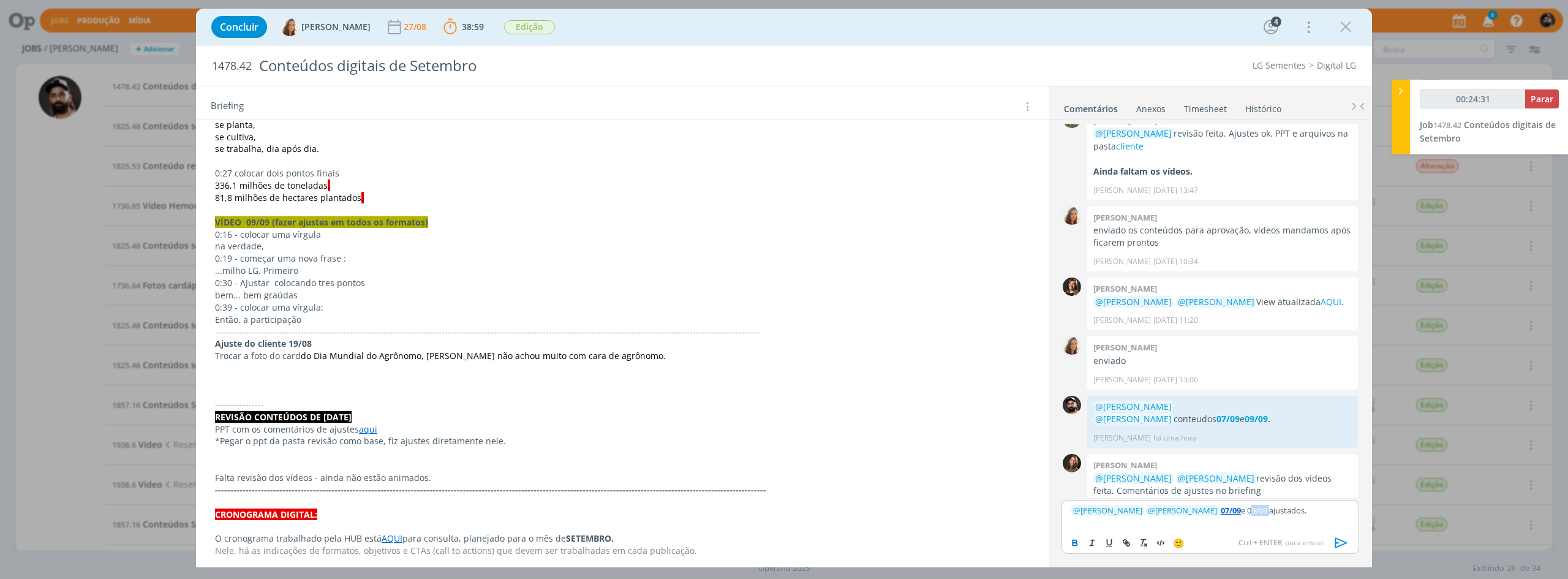
drag, startPoint x: 1076, startPoint y: 548, endPoint x: 1120, endPoint y: 546, distance: 44.0
click at [1078, 548] on button "dialog" at bounding box center [1075, 542] width 17 height 14
type input "00:24:32"
click at [1125, 546] on icon "dialog" at bounding box center [1126, 542] width 9 height 9
paste input "[URL][DOMAIN_NAME][DATE]"
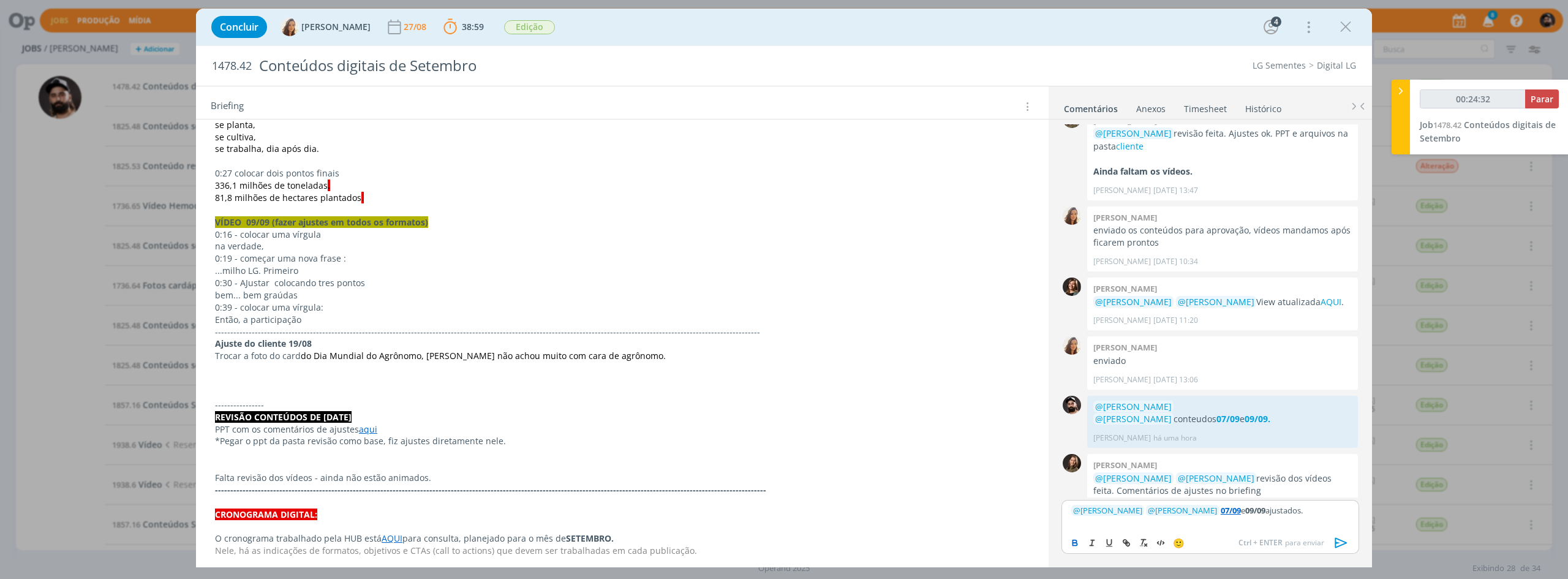
scroll to position [0, 1833]
type input "[URL][DOMAIN_NAME][DATE]"
click at [1302, 484] on link "dialog" at bounding box center [1293, 487] width 32 height 11
click at [1306, 512] on p "﻿ @ [PERSON_NAME] ﻿ ﻿ @ [PERSON_NAME] ﻿ 07/09 e 09/09 ajustados." at bounding box center [1209, 511] width 278 height 11
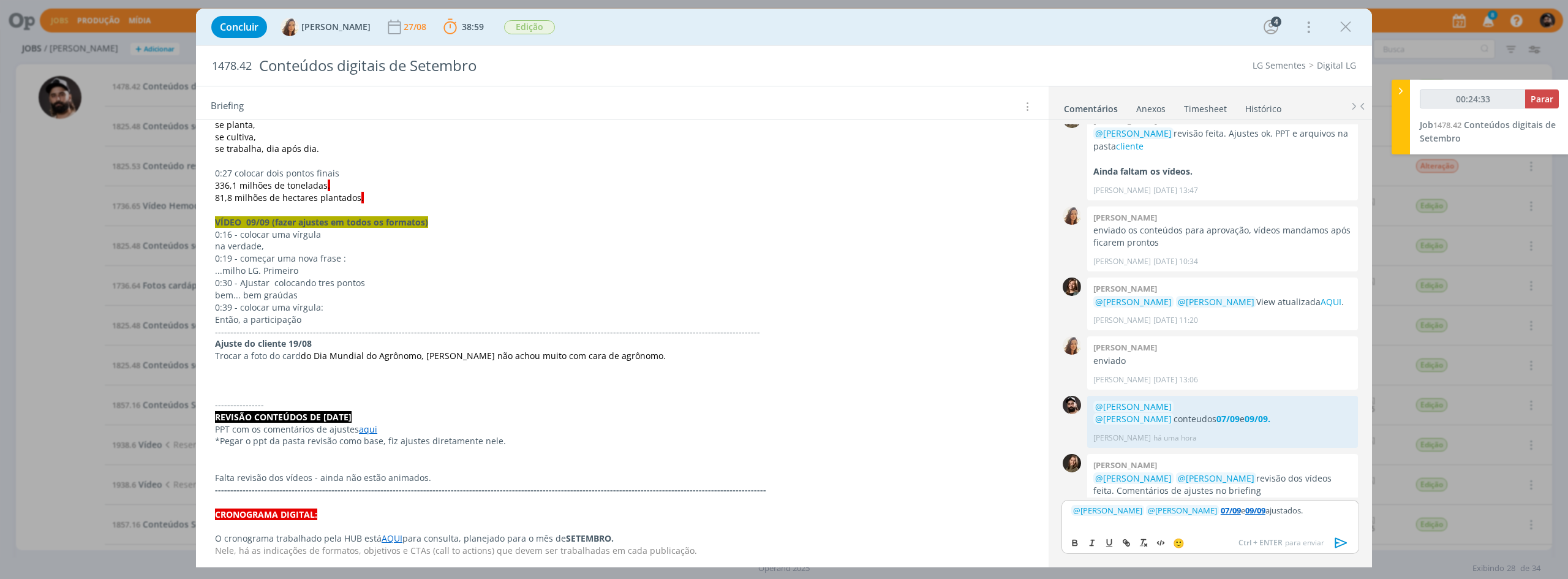
click at [1344, 543] on icon "dialog" at bounding box center [1340, 542] width 12 height 10
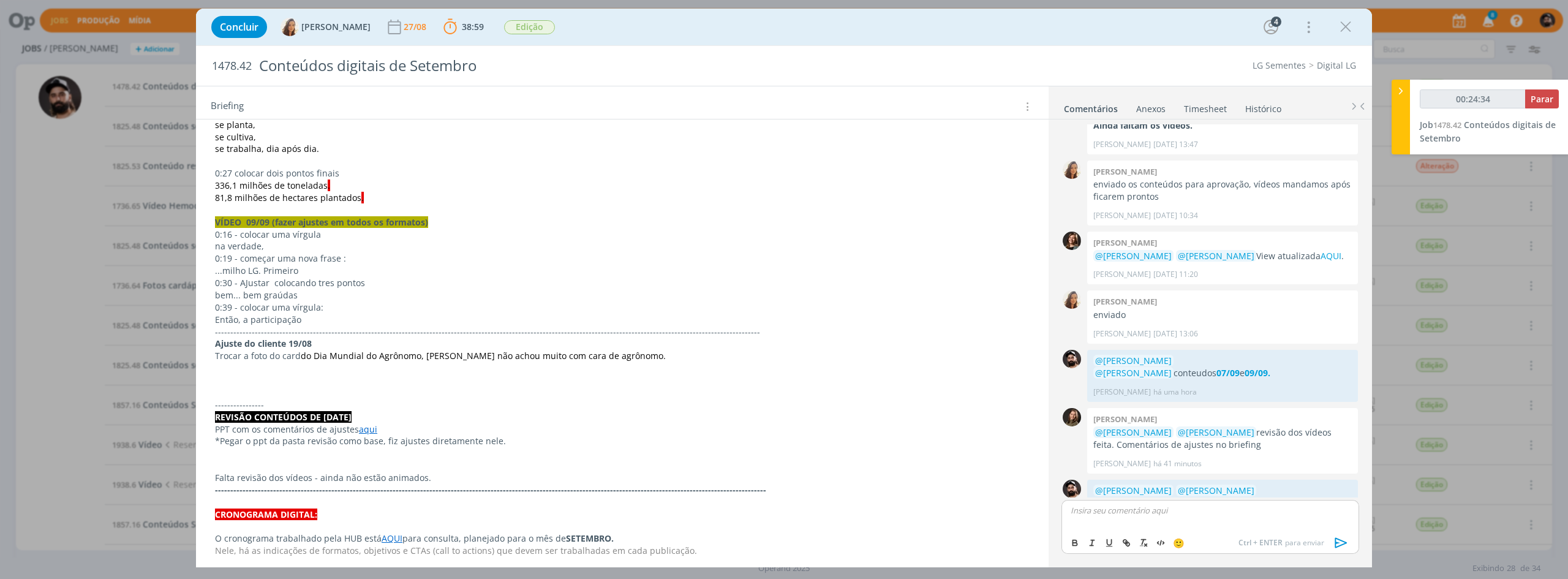
type input "00:24:35"
click at [1543, 97] on span "Parar" at bounding box center [1541, 99] width 23 height 11
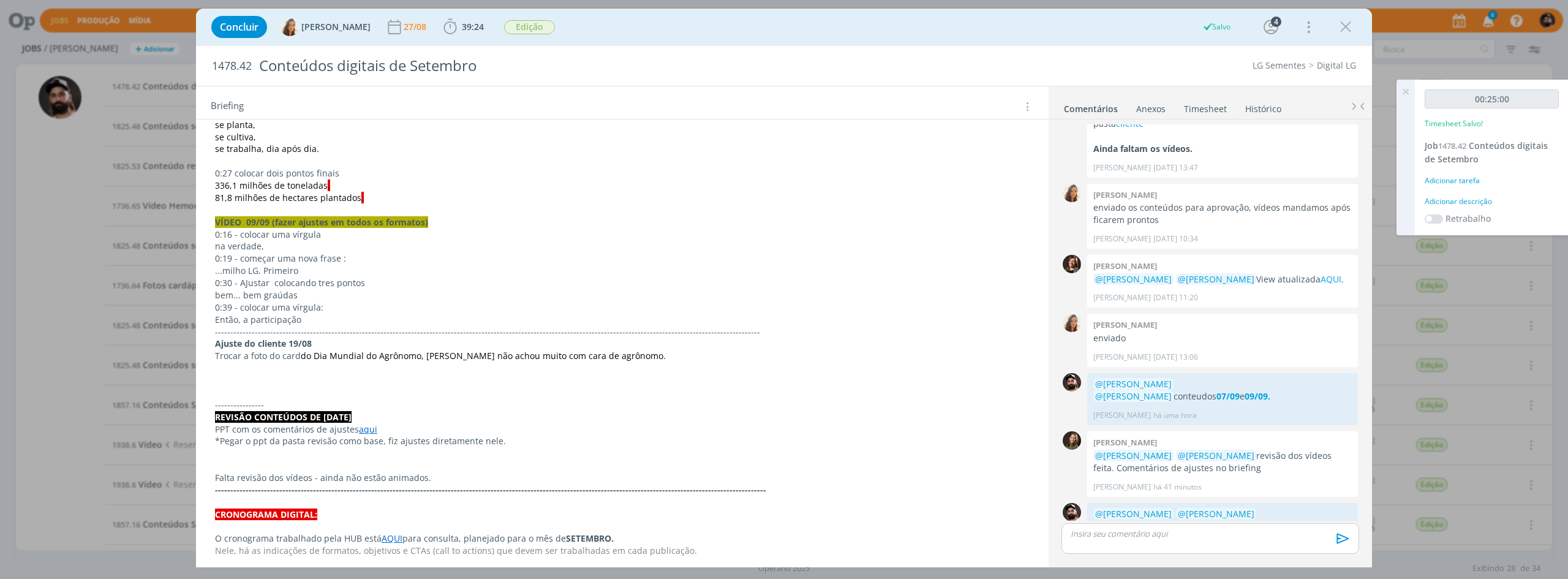
click at [1490, 202] on div "Adicionar descrição" at bounding box center [1491, 201] width 134 height 11
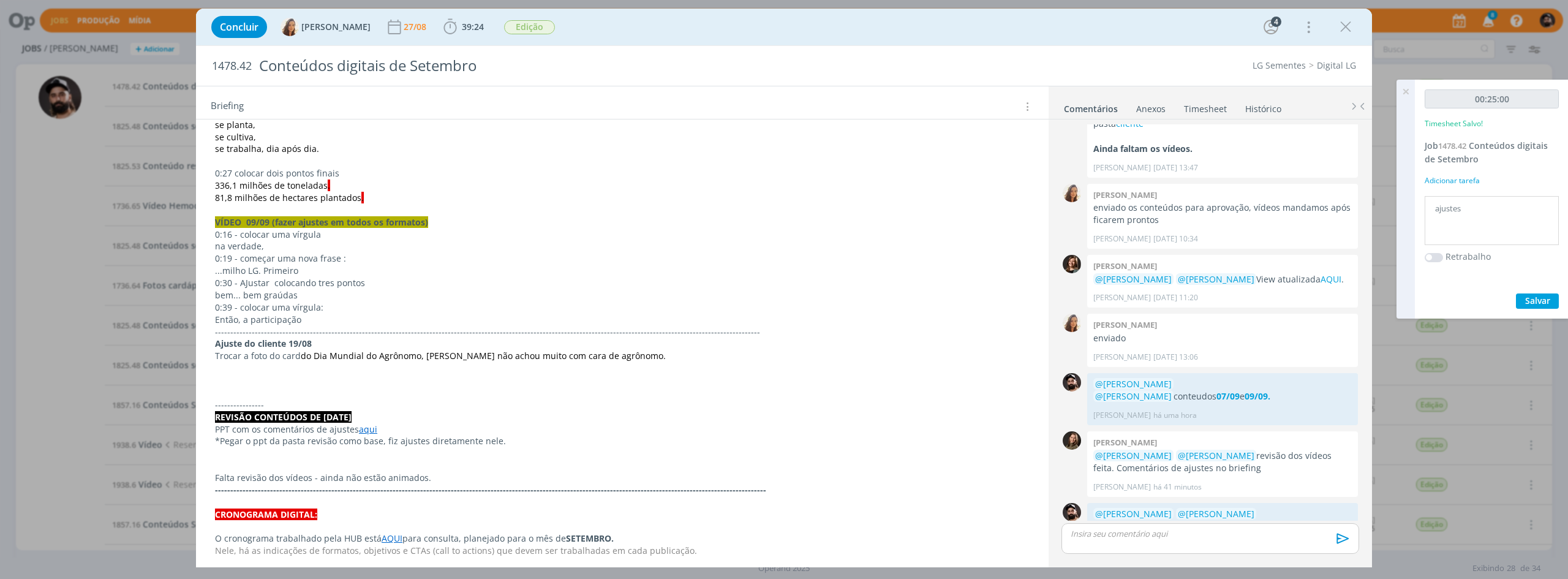
type textarea "ajustes"
click at [1537, 299] on span "Salvar" at bounding box center [1537, 300] width 25 height 11
click at [1408, 87] on icon at bounding box center [1405, 91] width 22 height 24
